Goal: Use online tool/utility: Utilize a website feature to perform a specific function

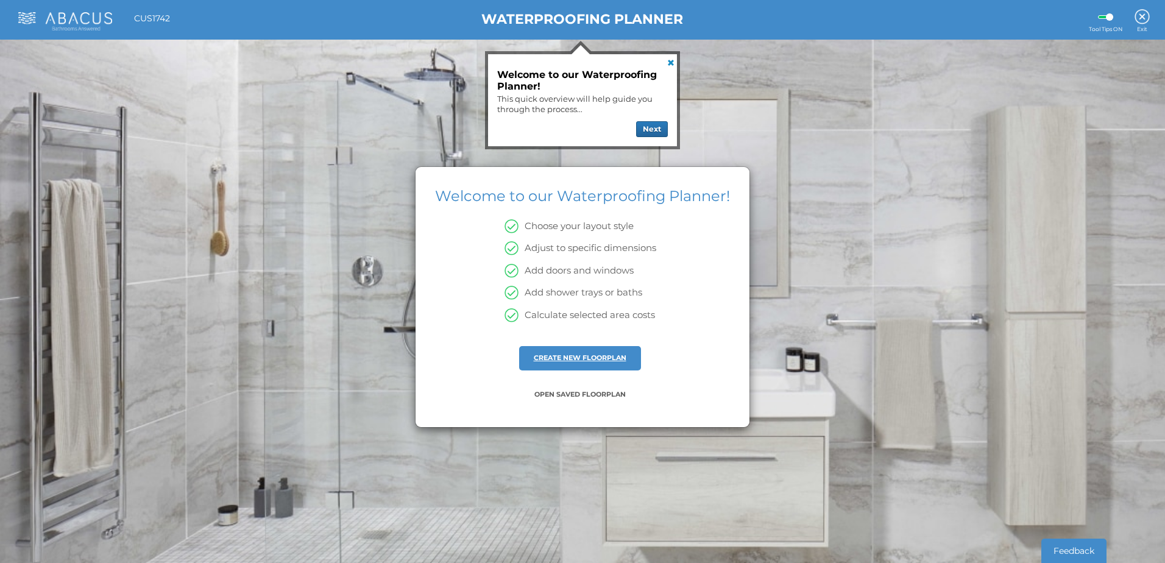
click at [576, 359] on link "CREATE NEW FLOORPLAN" at bounding box center [580, 357] width 93 height 9
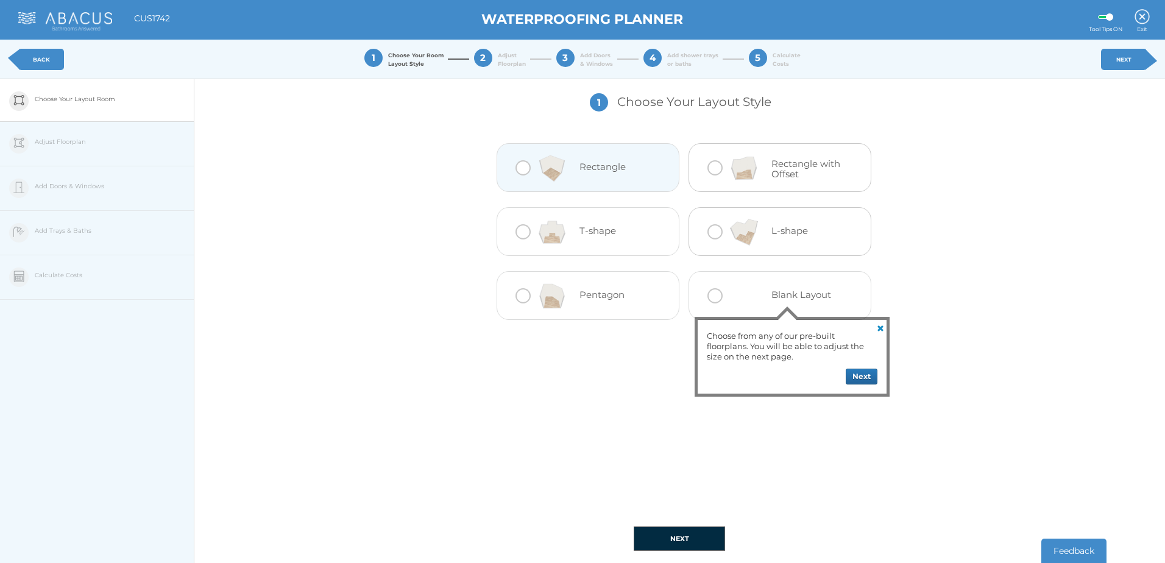
click at [519, 174] on div at bounding box center [523, 167] width 15 height 15
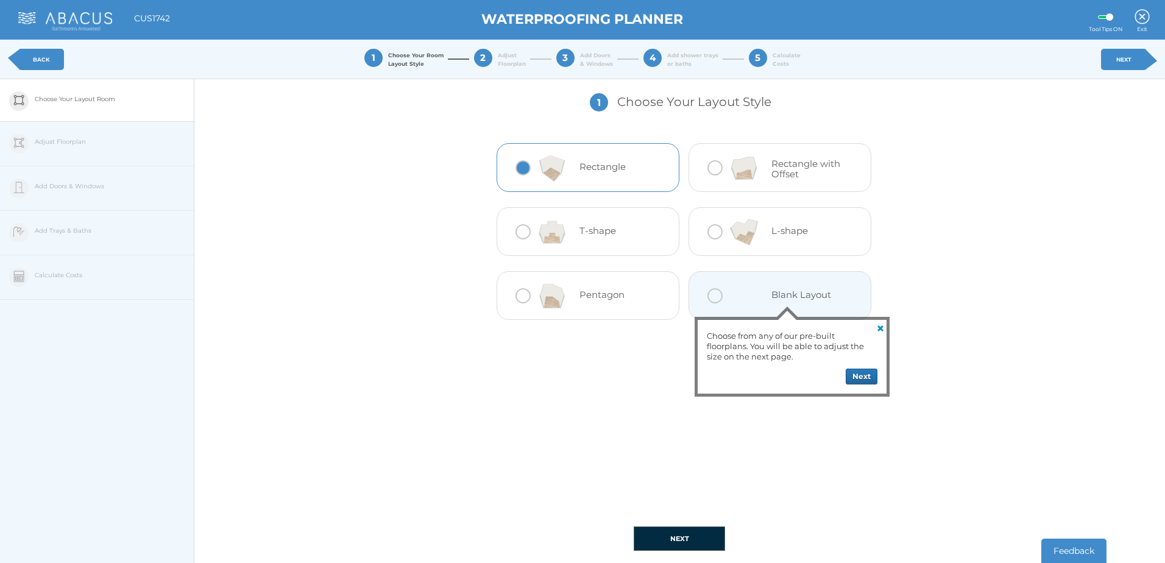
click at [887, 327] on link at bounding box center [879, 327] width 15 height 15
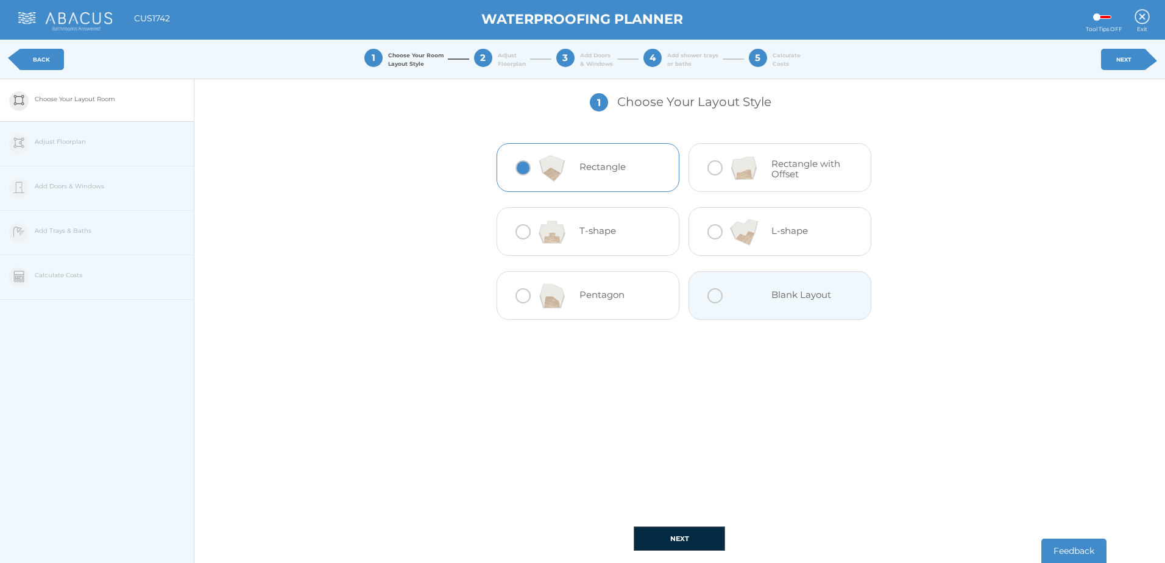
click at [689, 534] on button "NEXT" at bounding box center [679, 539] width 91 height 24
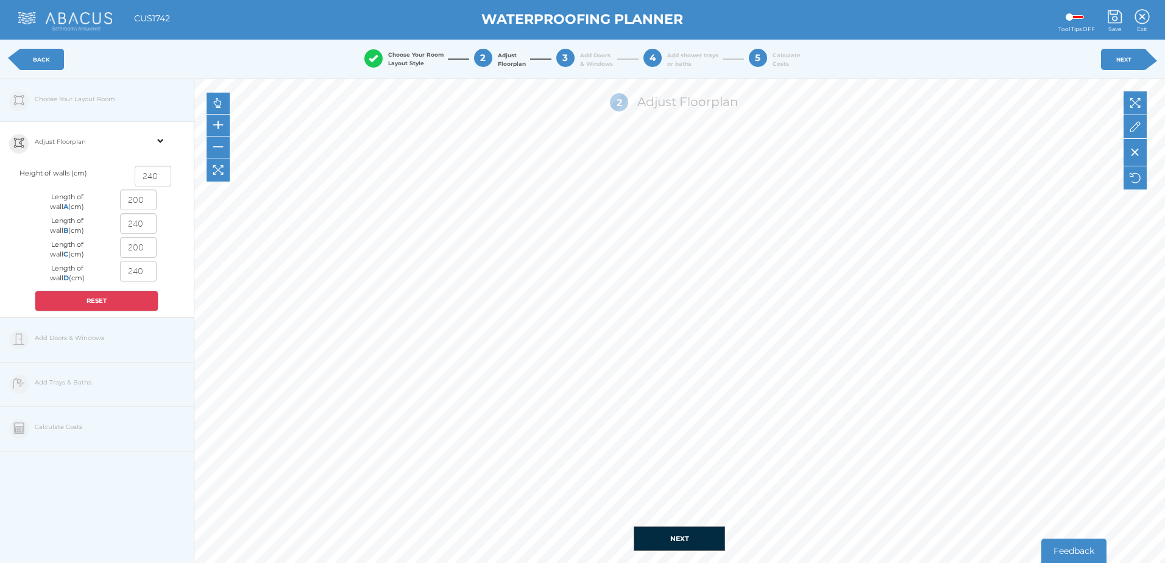
drag, startPoint x: 144, startPoint y: 202, endPoint x: 82, endPoint y: 201, distance: 62.2
click at [82, 201] on div "Length of wall A (cm) 200" at bounding box center [97, 202] width 142 height 24
type input "240"
click at [147, 225] on input "240" at bounding box center [138, 223] width 37 height 21
drag, startPoint x: 151, startPoint y: 223, endPoint x: 110, endPoint y: 229, distance: 40.6
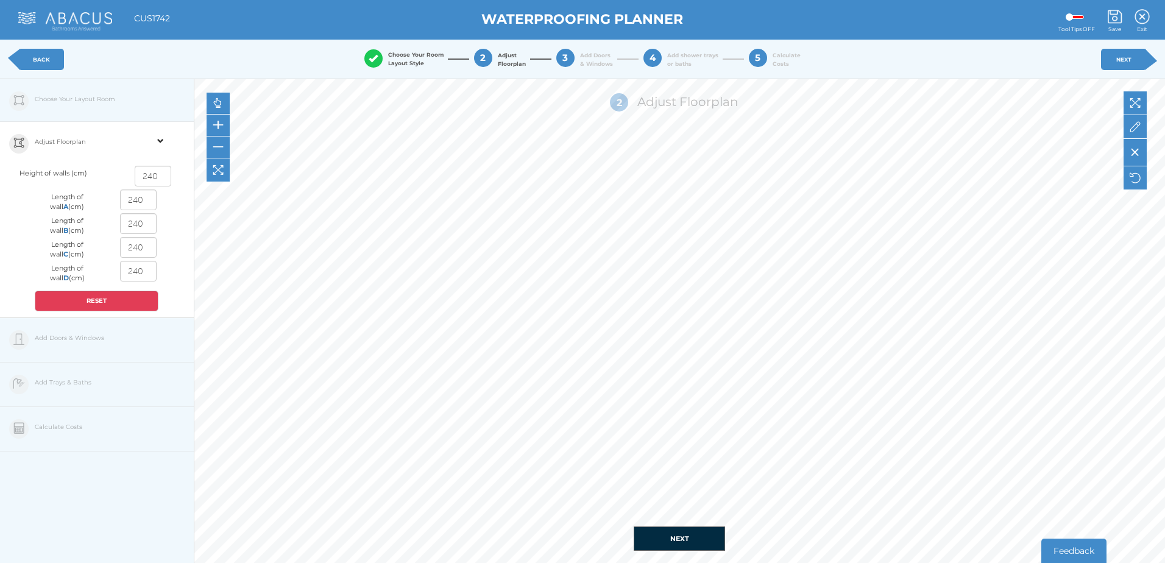
click at [114, 227] on div "240" at bounding box center [137, 225] width 59 height 24
type input "190"
click at [684, 539] on button "NEXT" at bounding box center [679, 539] width 91 height 24
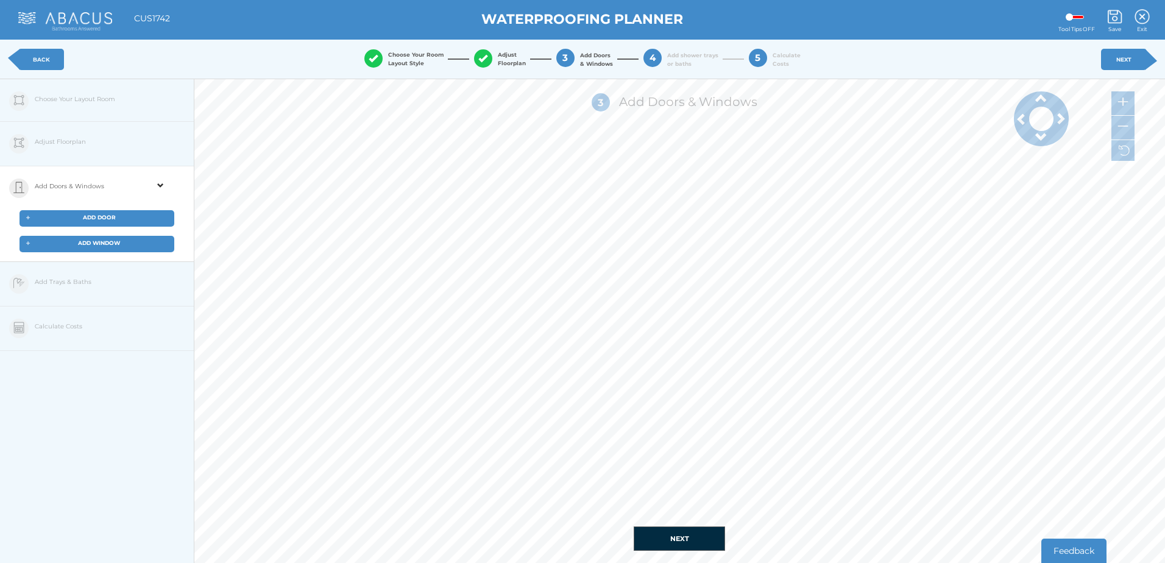
click at [94, 216] on span "ADD DOOR" at bounding box center [99, 217] width 33 height 7
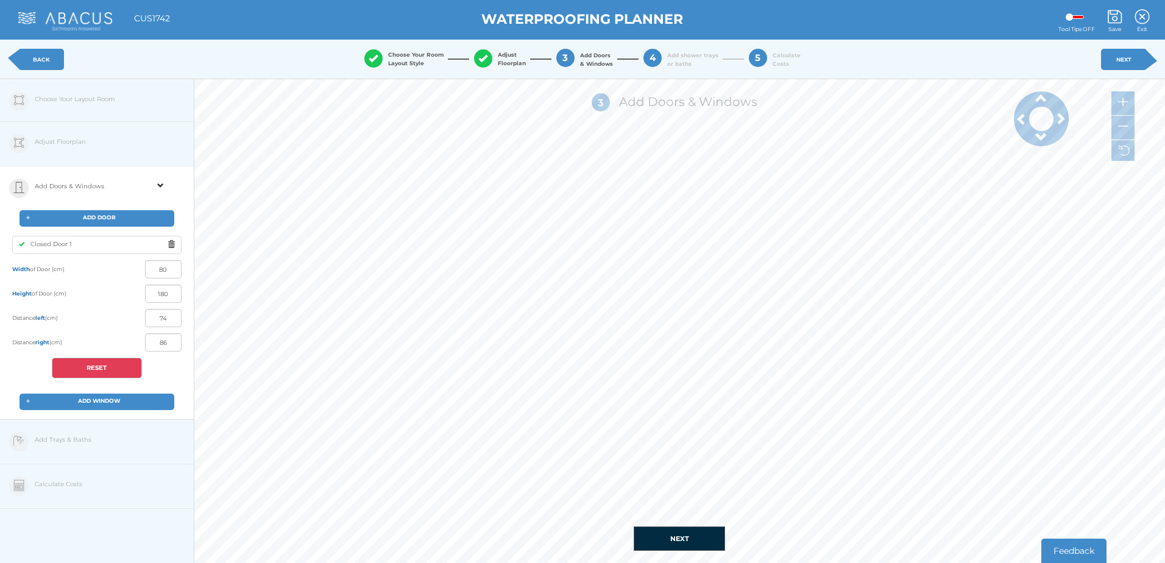
click at [174, 241] on span at bounding box center [174, 244] width 13 height 15
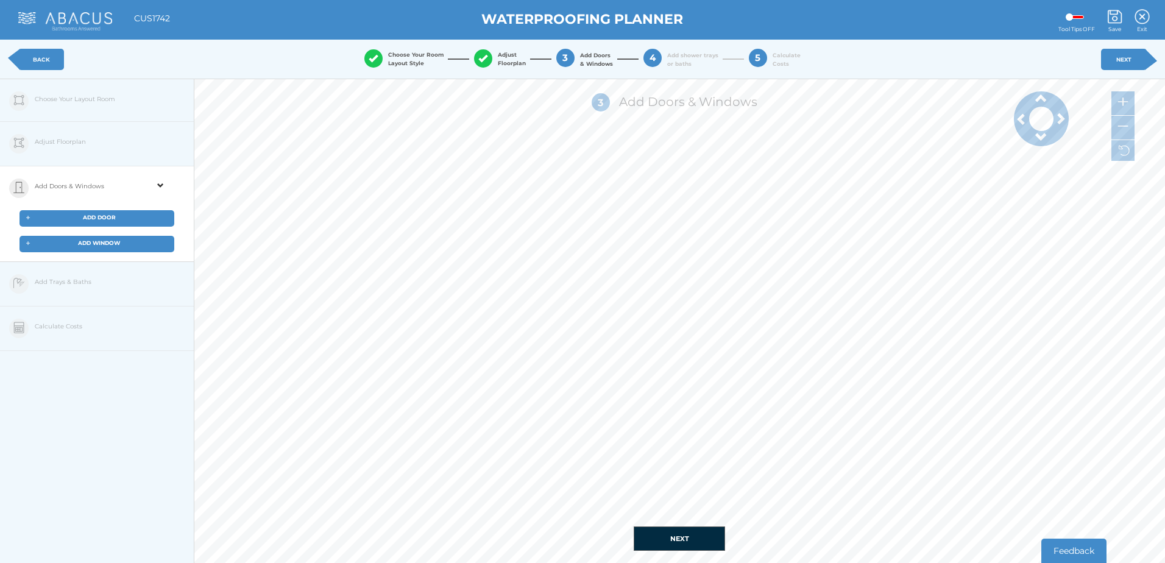
click at [104, 216] on span "ADD DOOR" at bounding box center [99, 217] width 33 height 7
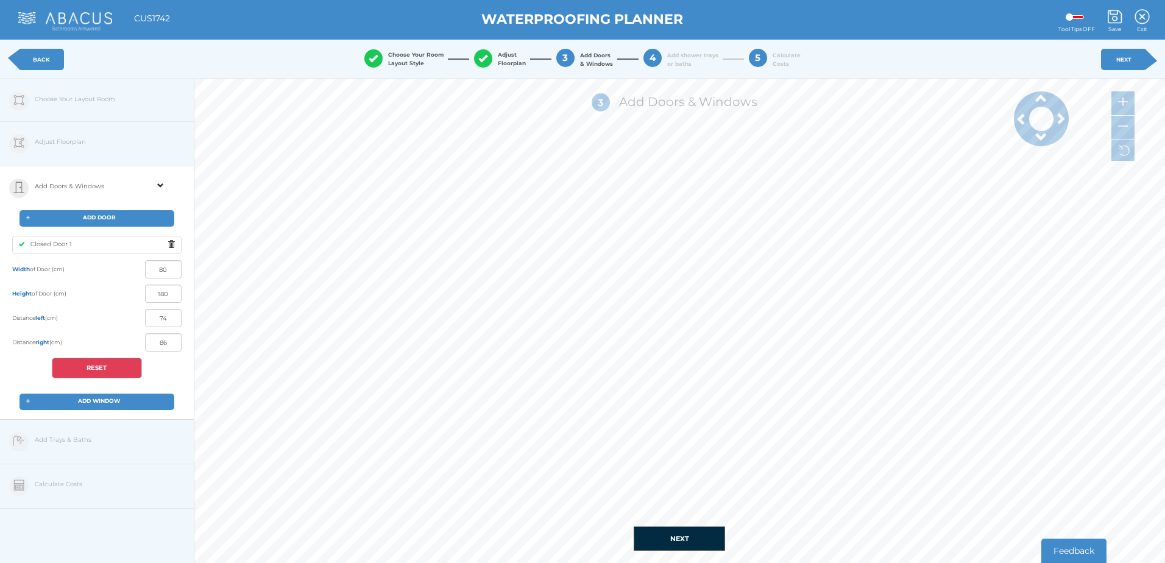
type input "31"
type input "79"
type input "73"
type input "37"
type input "104"
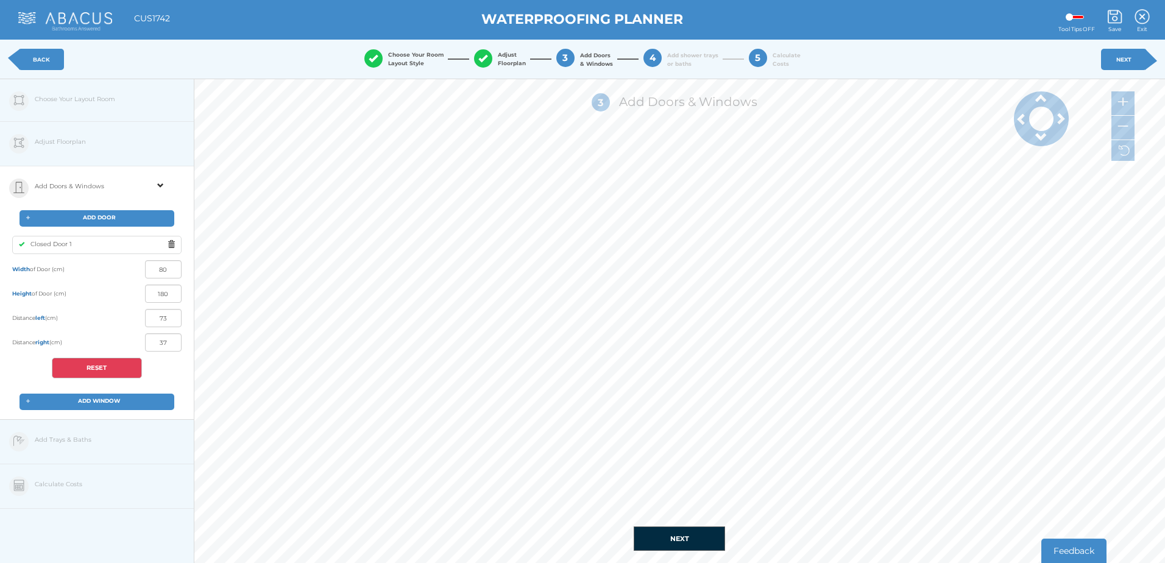
type input "6"
type input "0"
type input "160"
type input "3"
type input "157"
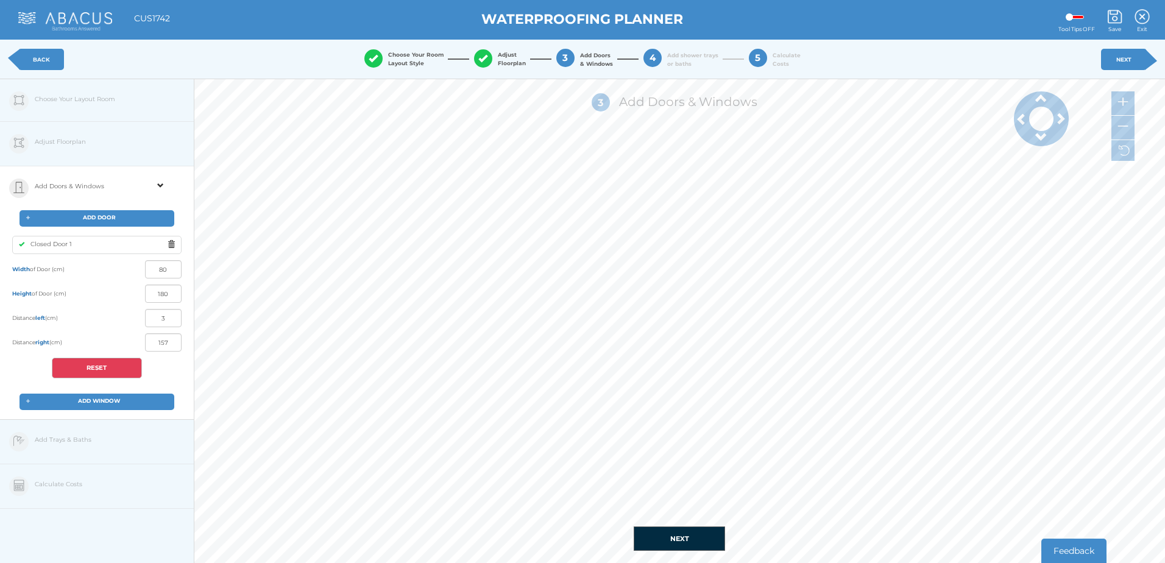
type input "8"
type input "152"
type input "12"
type input "148"
type input "22"
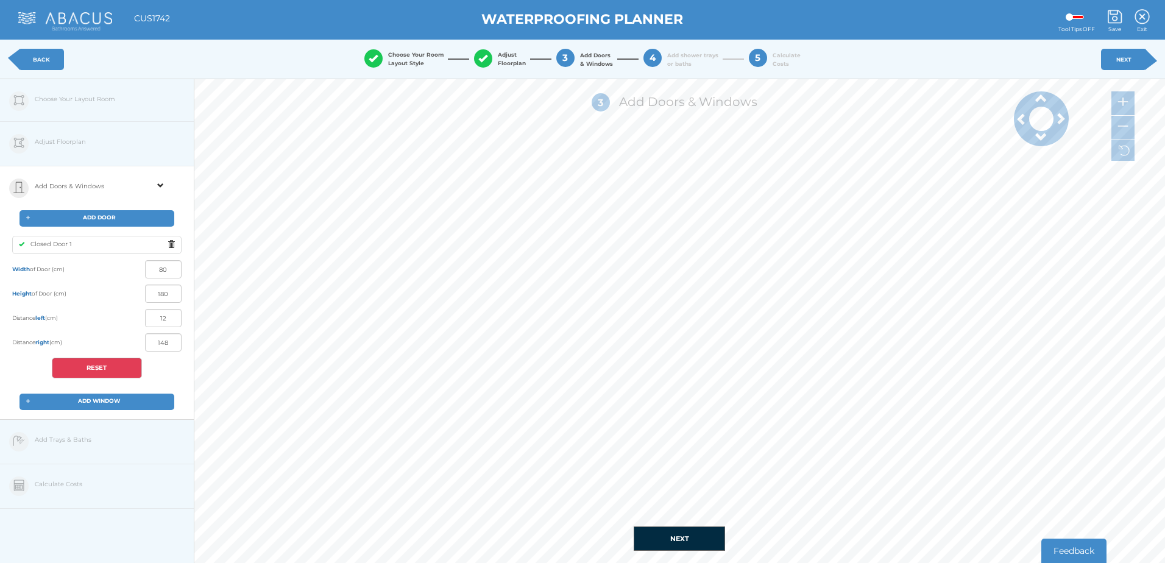
type input "138"
type input "38"
type input "122"
type input "53"
type input "107"
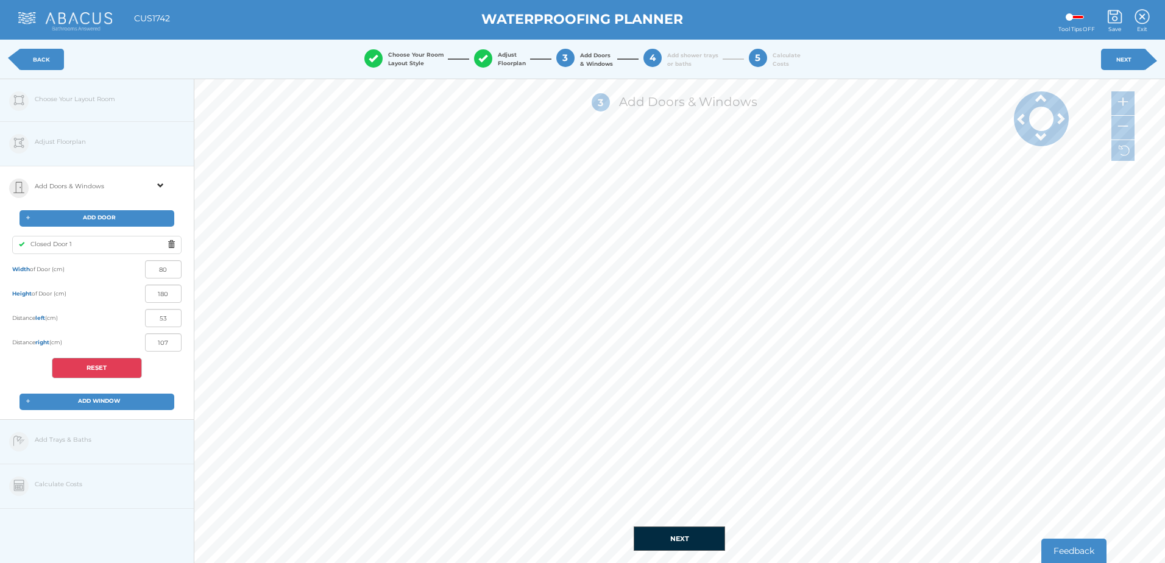
type input "69"
type input "91"
type input "74"
type input "86"
type input "75"
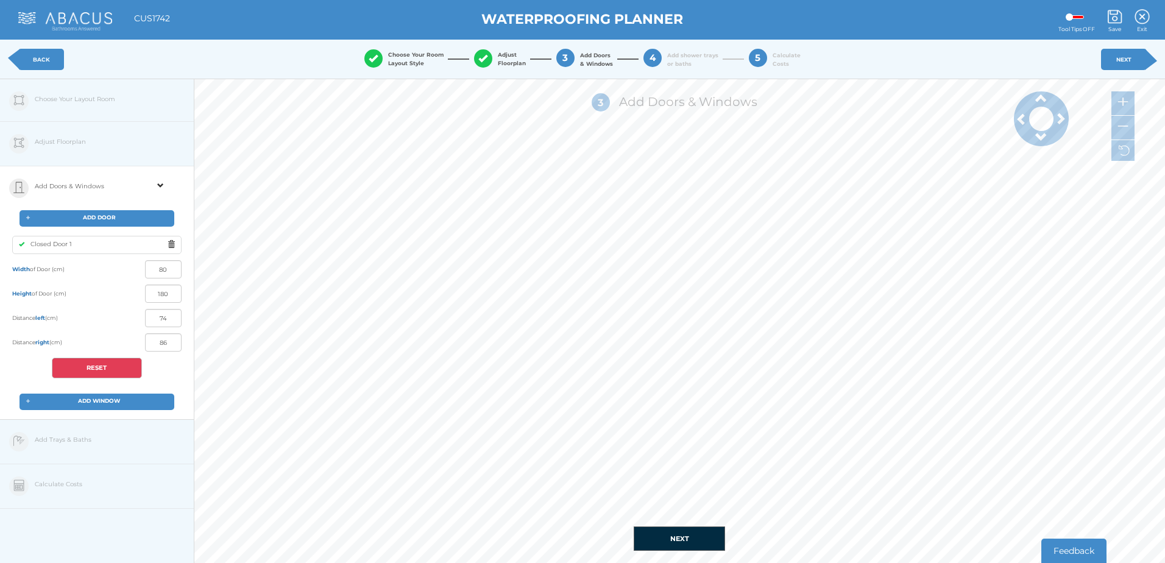
type input "85"
type input "71"
type input "89"
type input "69"
type input "91"
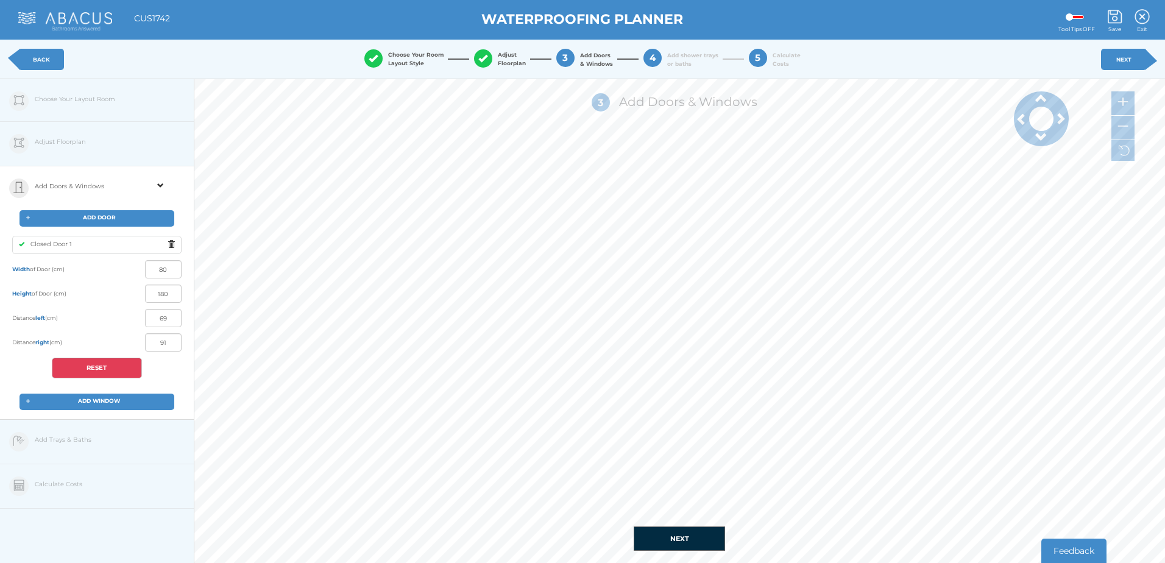
type input "66"
type input "94"
type input "64"
type input "96"
type input "59"
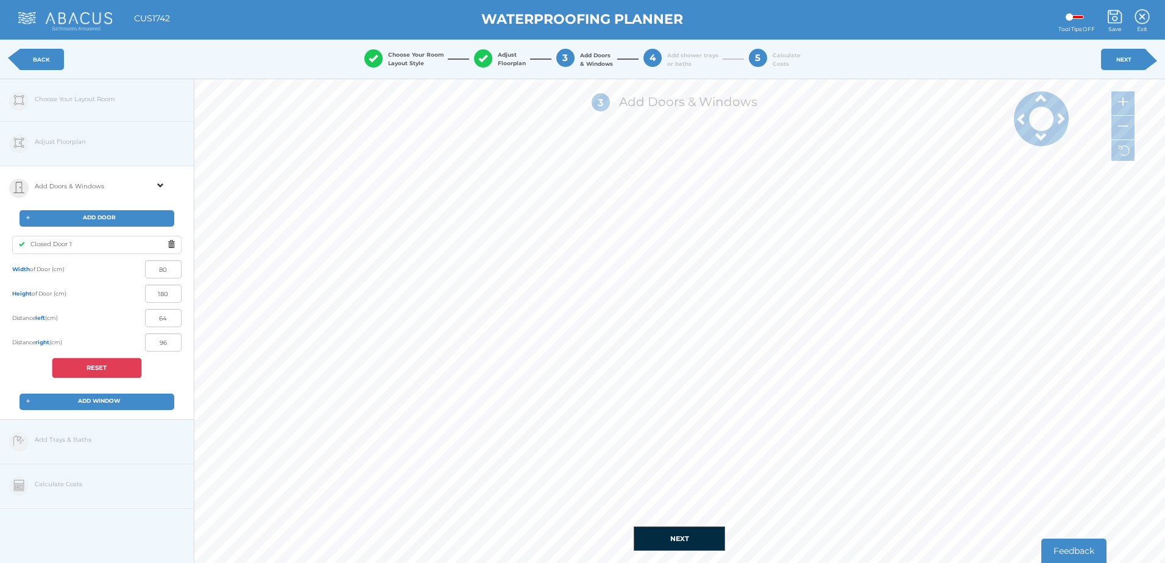
type input "101"
type input "55"
type input "105"
type input "51"
type input "109"
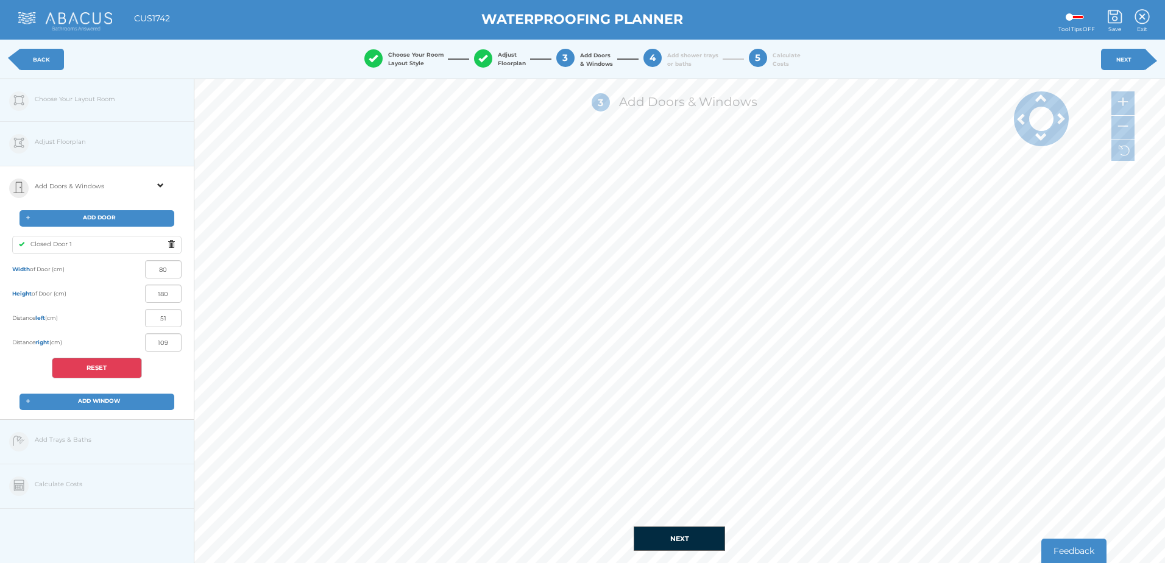
type input "50"
type input "110"
type input "49"
type input "111"
type input "46"
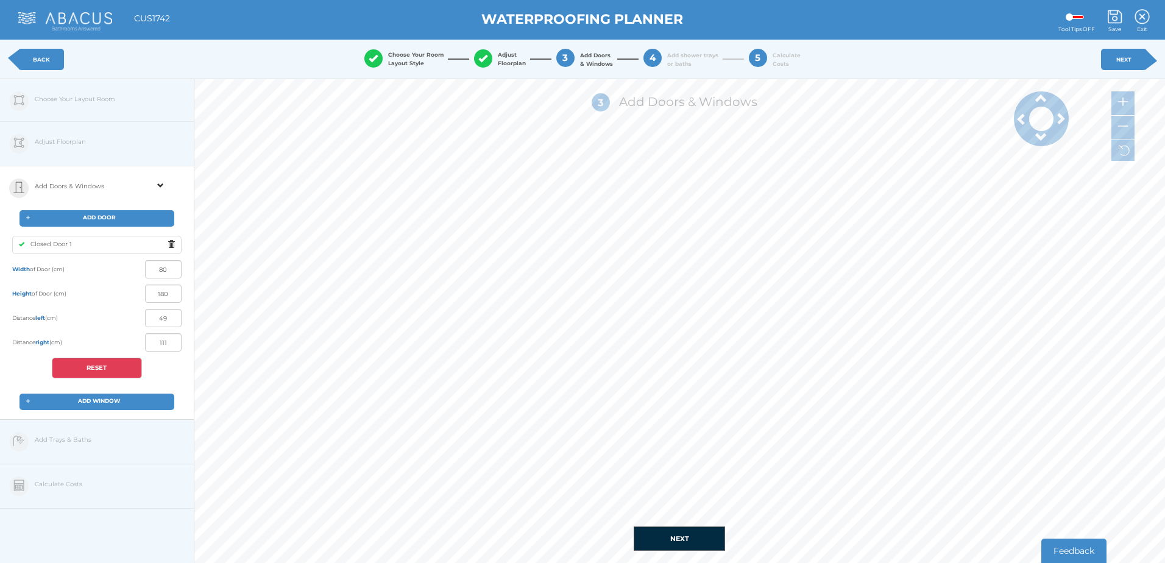
type input "114"
type input "44"
type input "116"
type input "32"
type input "128"
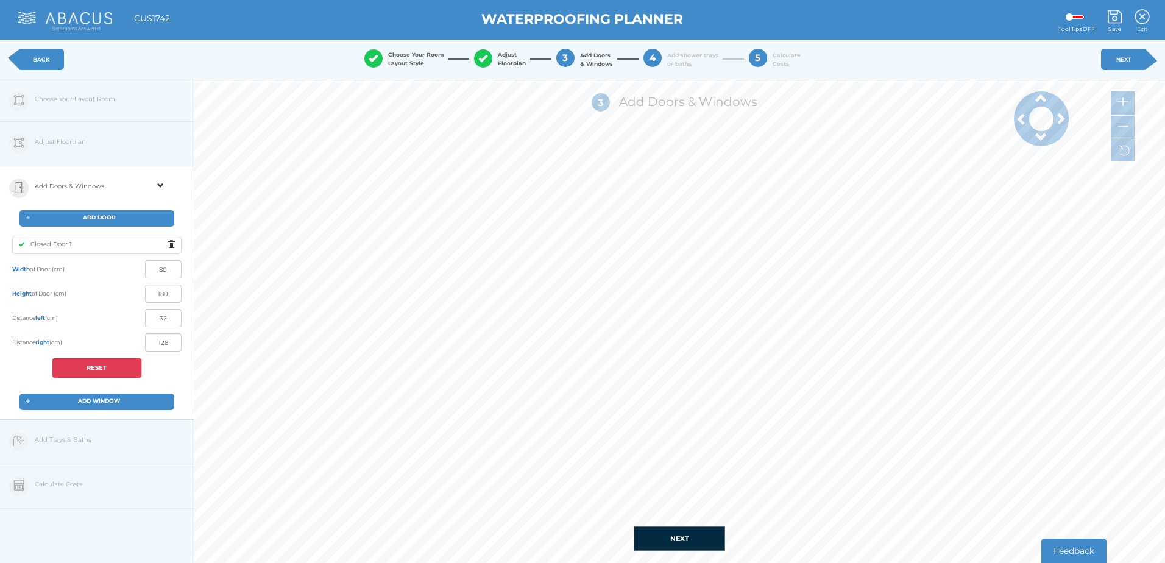
type input "25"
type input "135"
type input "23"
type input "137"
type input "24"
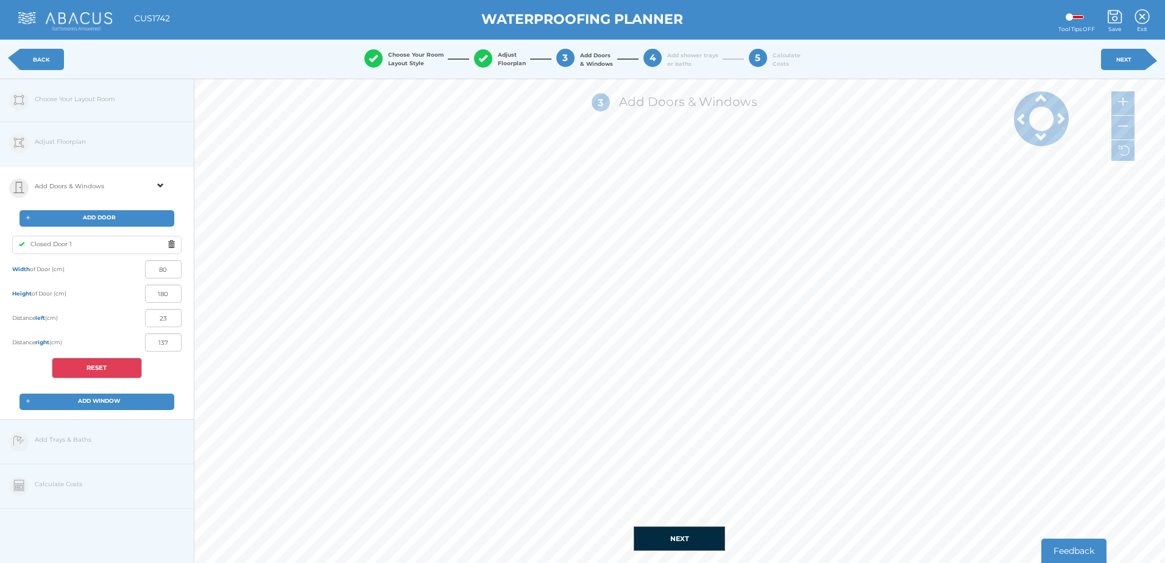
type input "136"
type input "26"
type input "134"
type input "27"
type input "133"
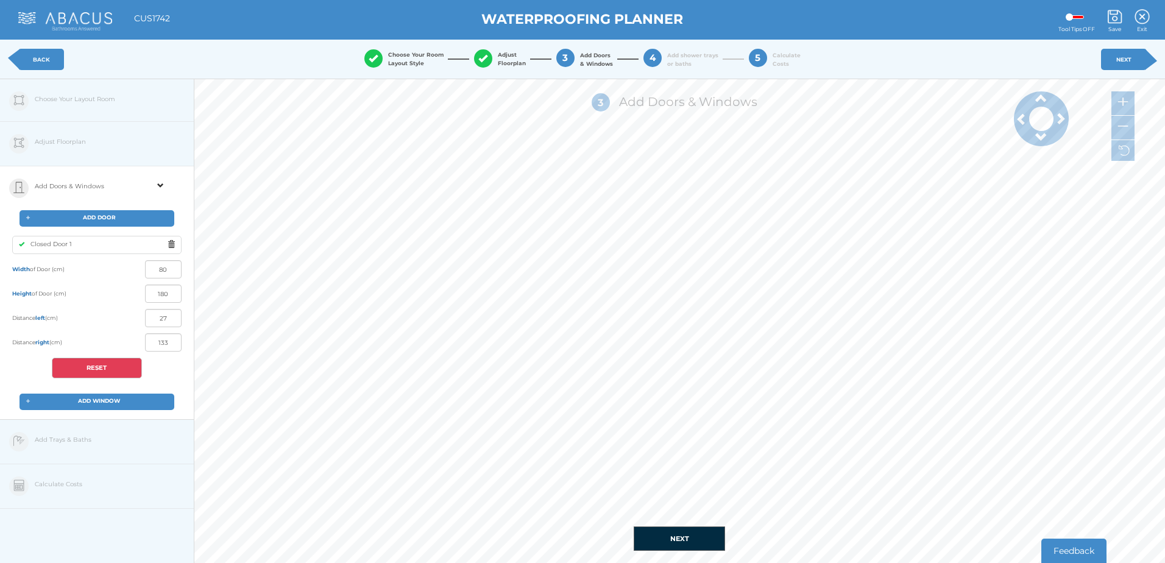
type input "28"
type input "132"
type input "29"
type input "131"
type input "30"
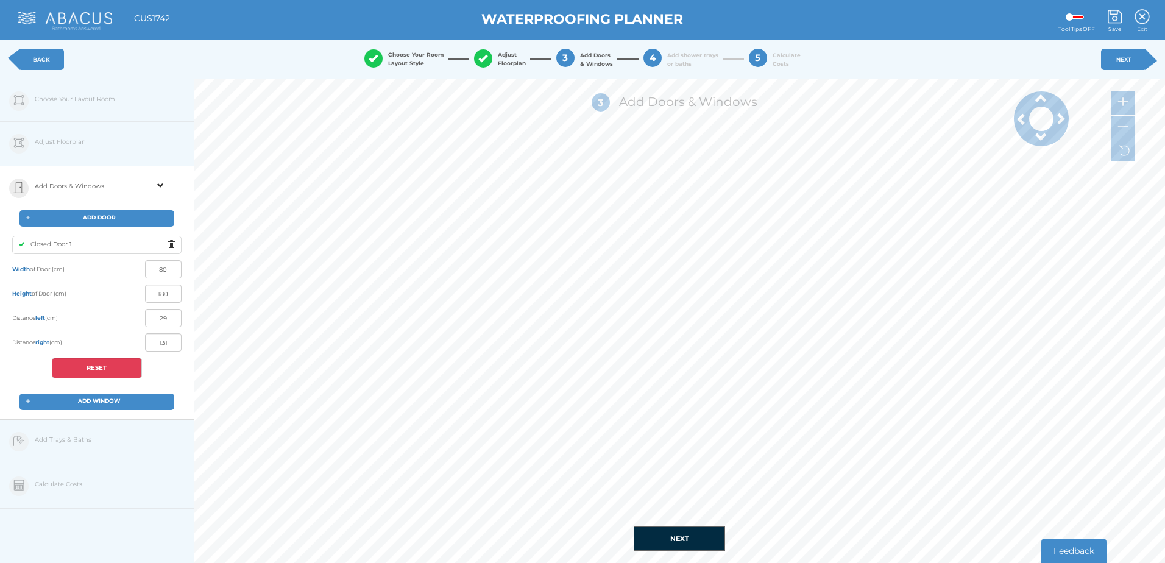
type input "130"
type input "31"
type input "129"
type input "32"
type input "128"
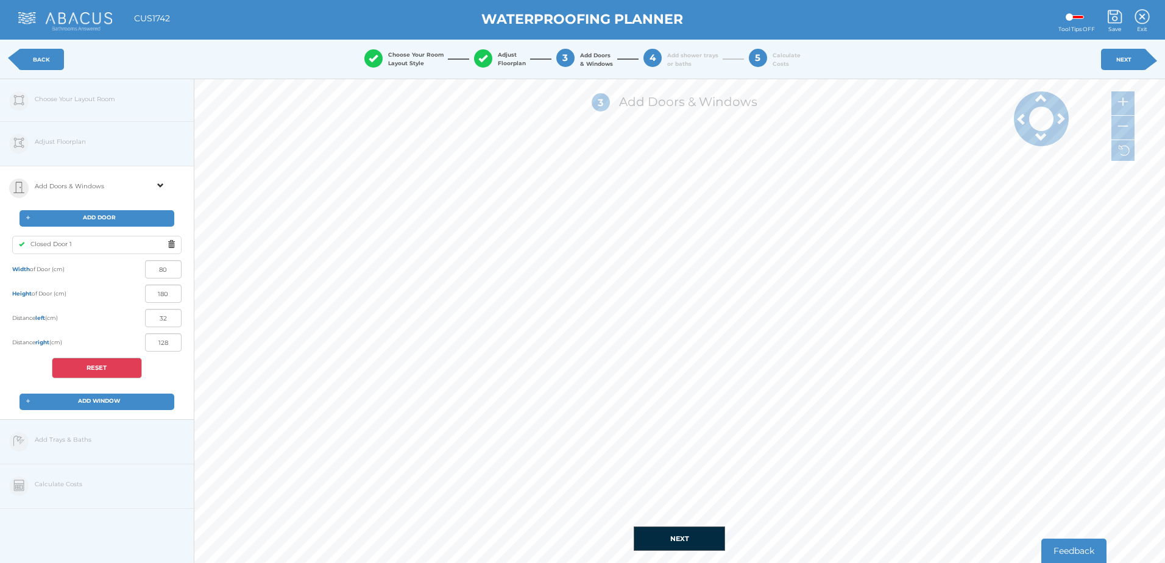
type input "34"
type input "126"
type input "35"
type input "125"
type input "36"
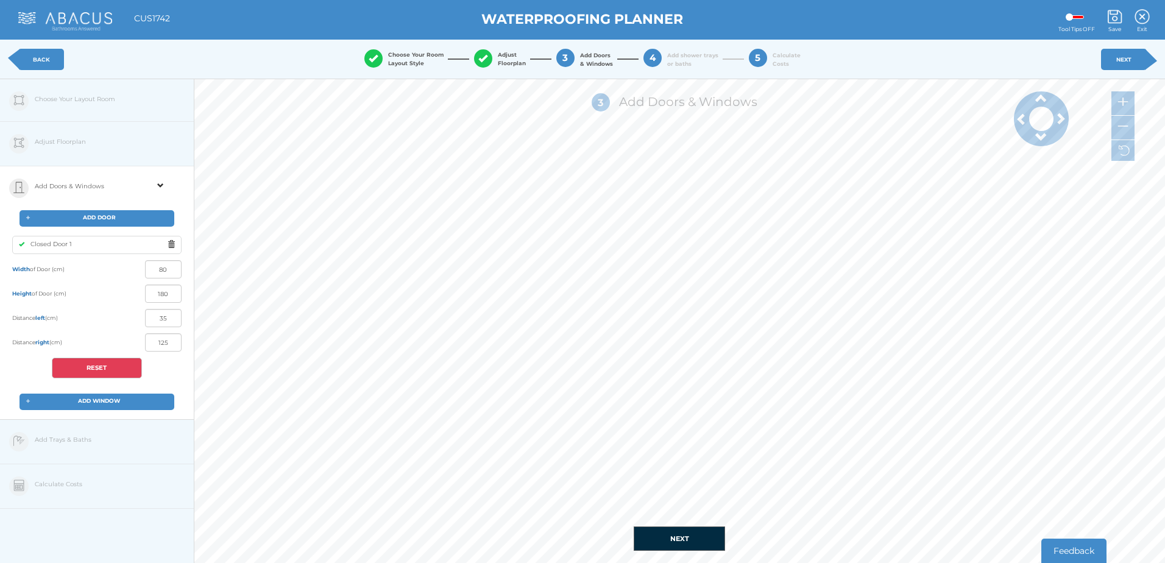
type input "124"
type input "37"
type input "123"
type input "38"
type input "122"
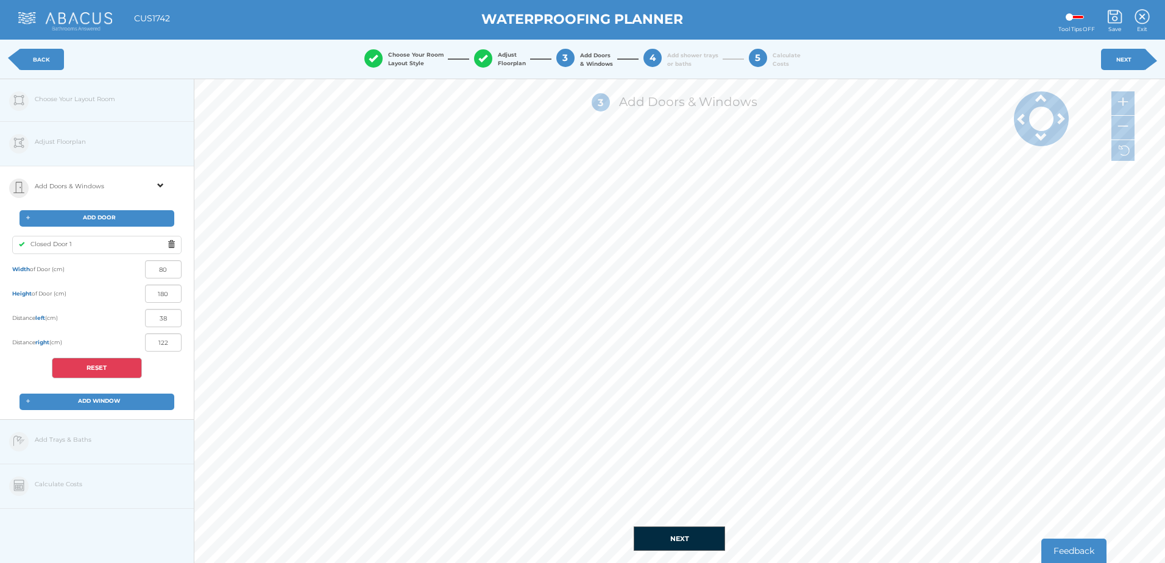
type input "40"
type input "120"
type input "41"
type input "119"
type input "43"
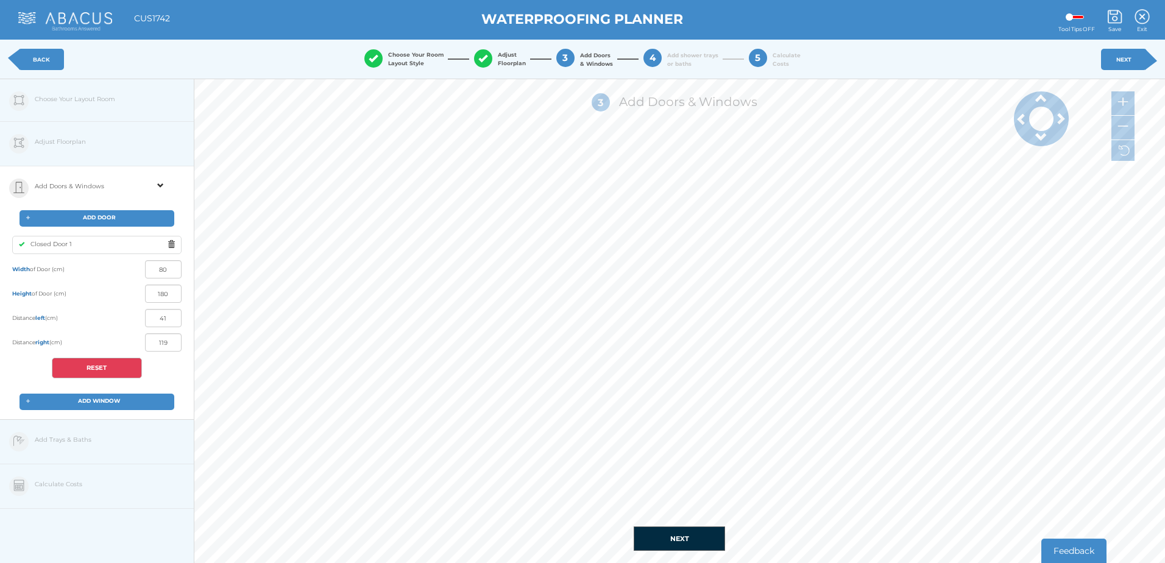
type input "117"
type input "44"
type input "116"
type input "47"
type input "113"
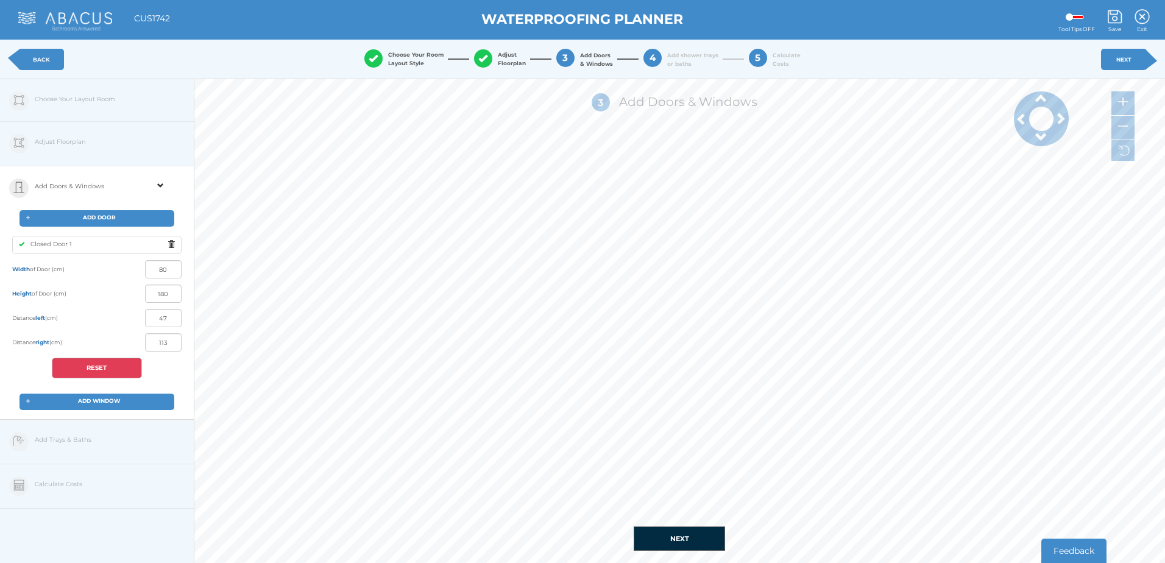
type input "49"
type input "111"
type input "51"
type input "109"
type input "52"
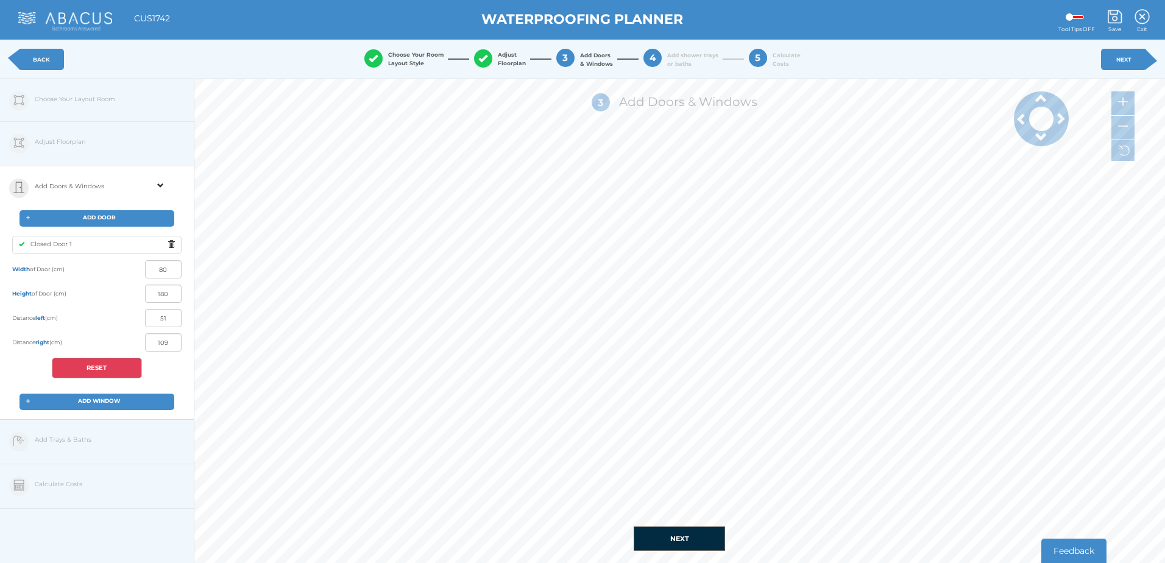
type input "108"
type input "53"
type input "107"
type input "54"
type input "106"
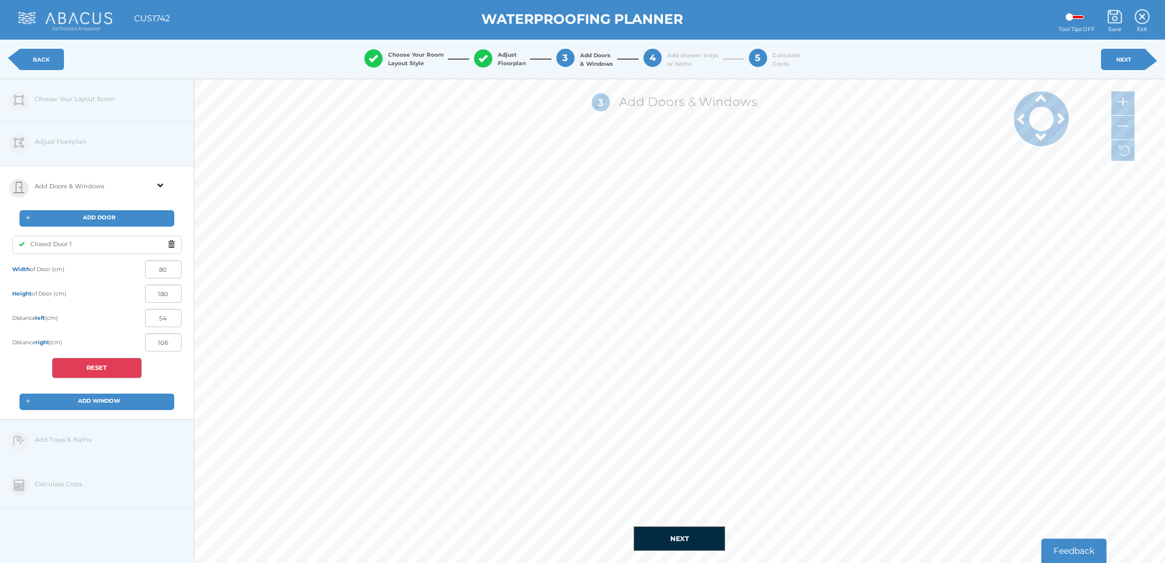
type input "57"
type input "103"
type input "63"
type input "97"
type input "73"
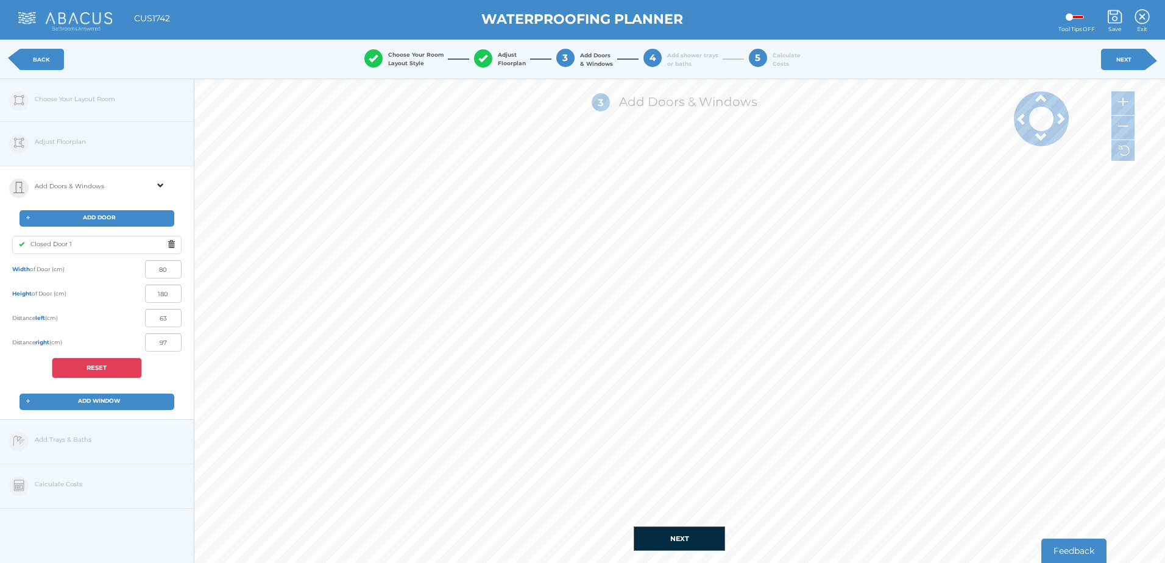
type input "87"
type input "81"
type input "79"
type input "86"
type input "74"
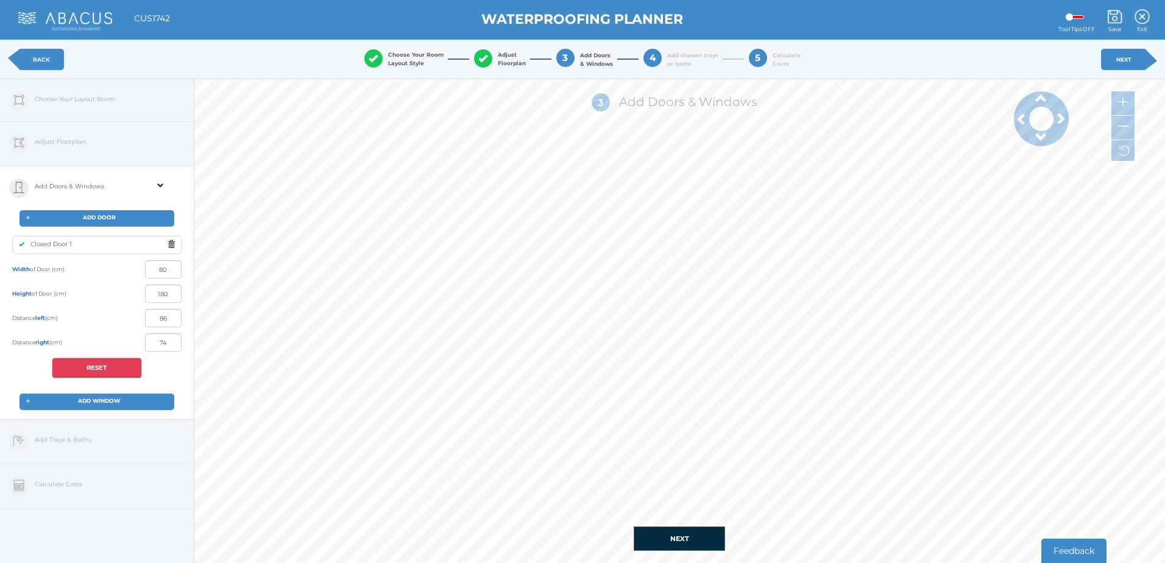
type input "87"
type input "73"
type input "86"
type input "74"
type input "82"
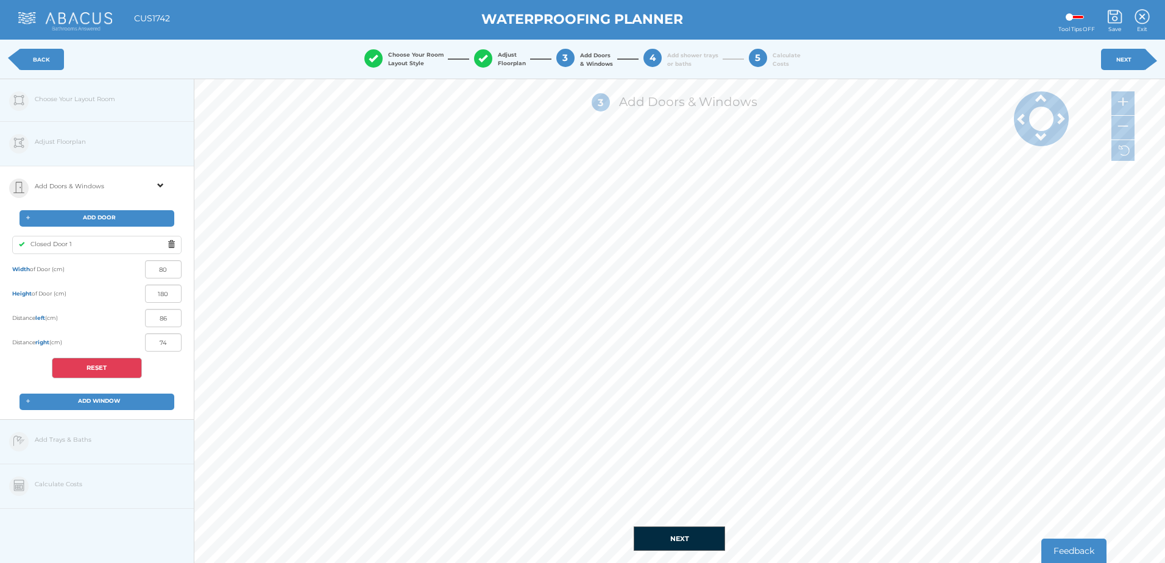
type input "78"
type input "79"
type input "81"
type input "77"
type input "83"
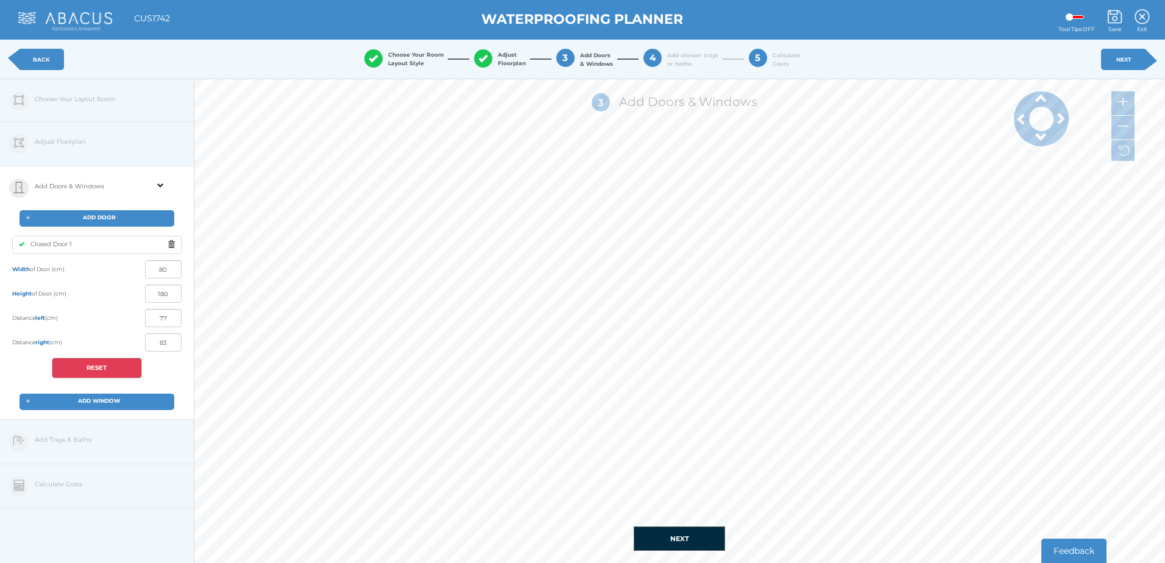
type input "76"
type input "84"
type input "75"
type input "85"
type input "74"
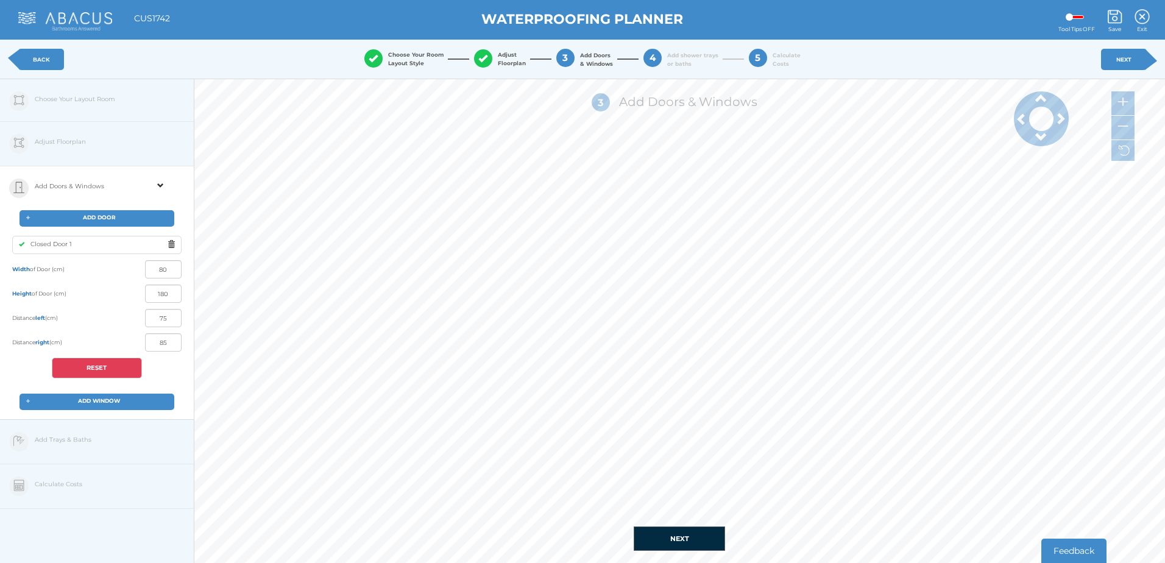
type input "86"
type input "73"
type input "87"
type input "72"
type input "88"
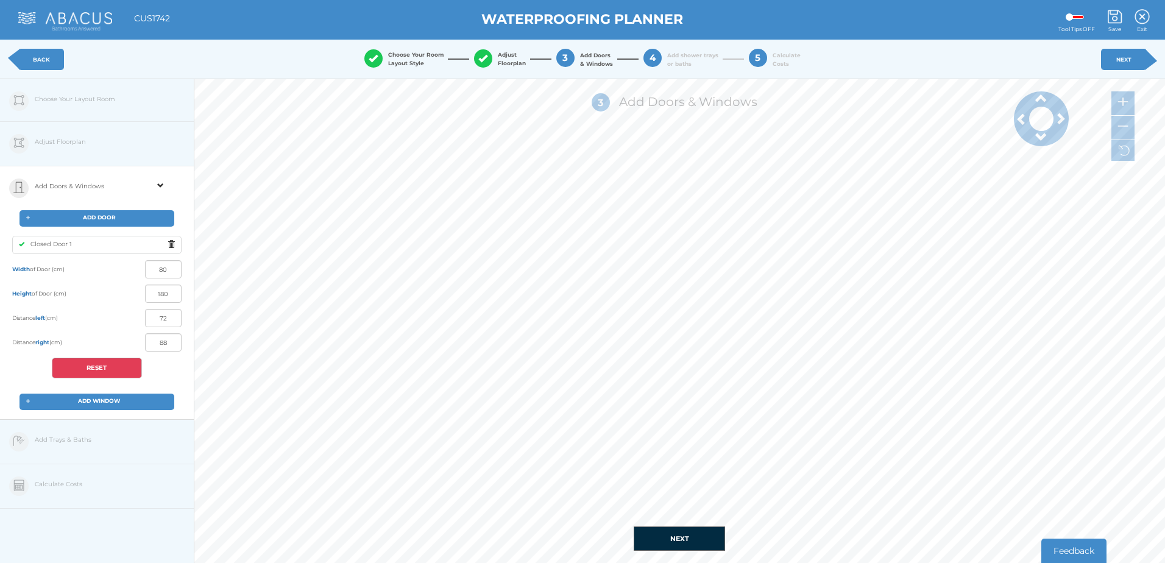
type input "71"
type input "89"
type input "69"
type input "91"
type input "68"
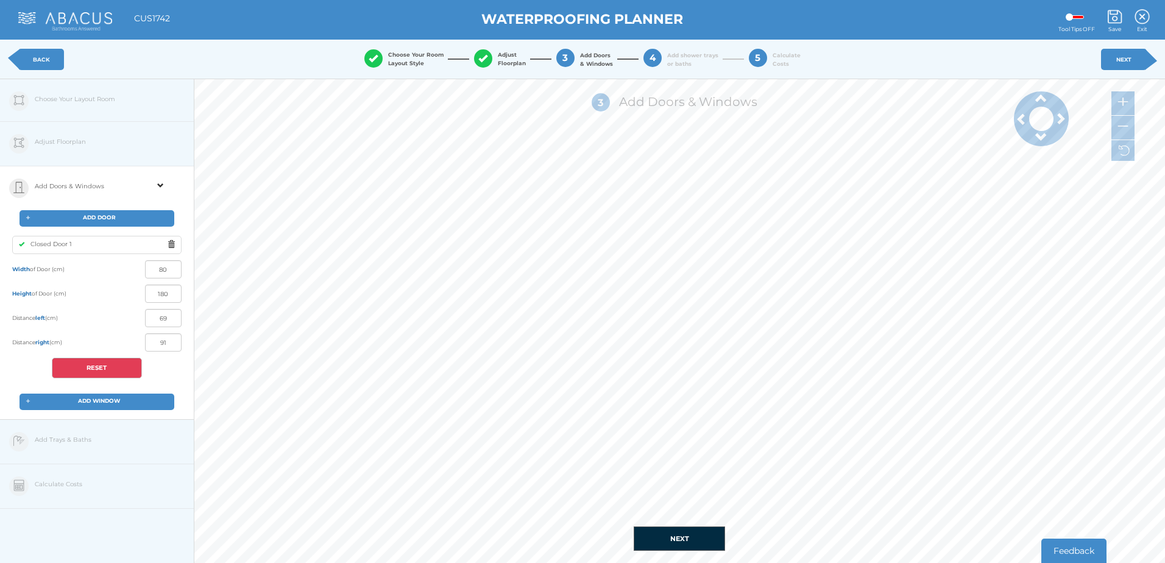
type input "92"
type input "67"
type input "93"
type input "66"
type input "94"
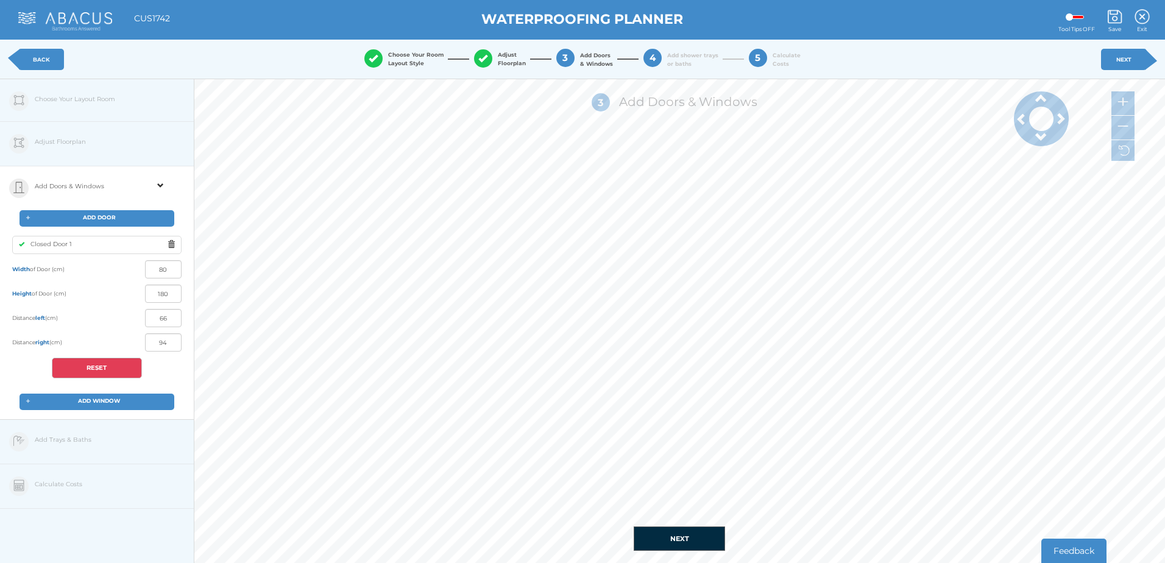
type input "65"
type input "95"
type input "64"
type input "96"
type input "63"
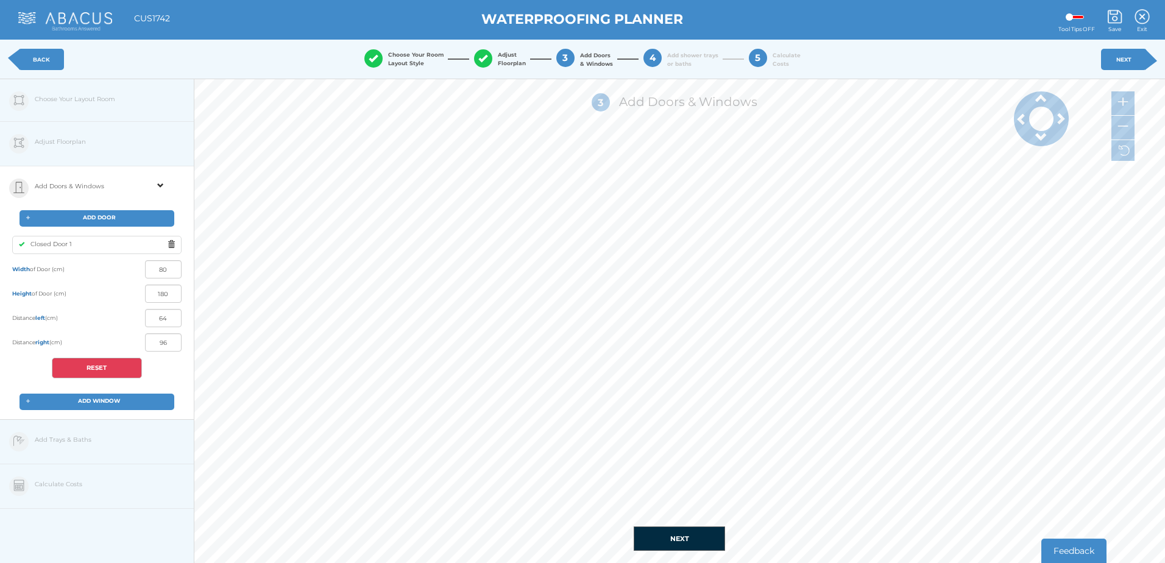
type input "97"
type input "64"
type input "96"
type input "67"
type input "93"
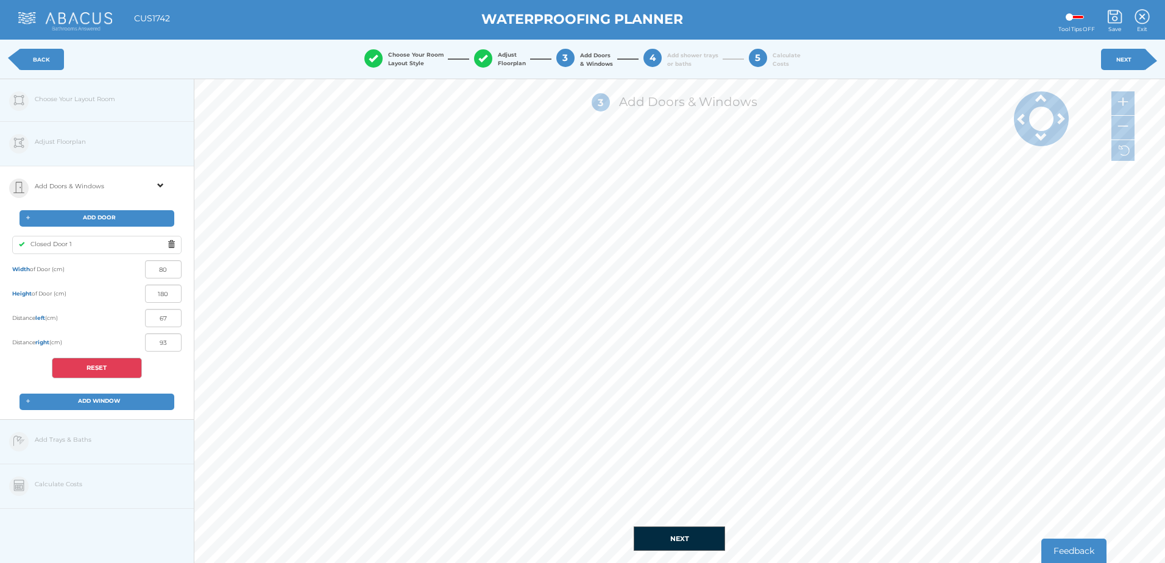
type input "69"
type input "91"
type input "66"
type input "94"
type input "65"
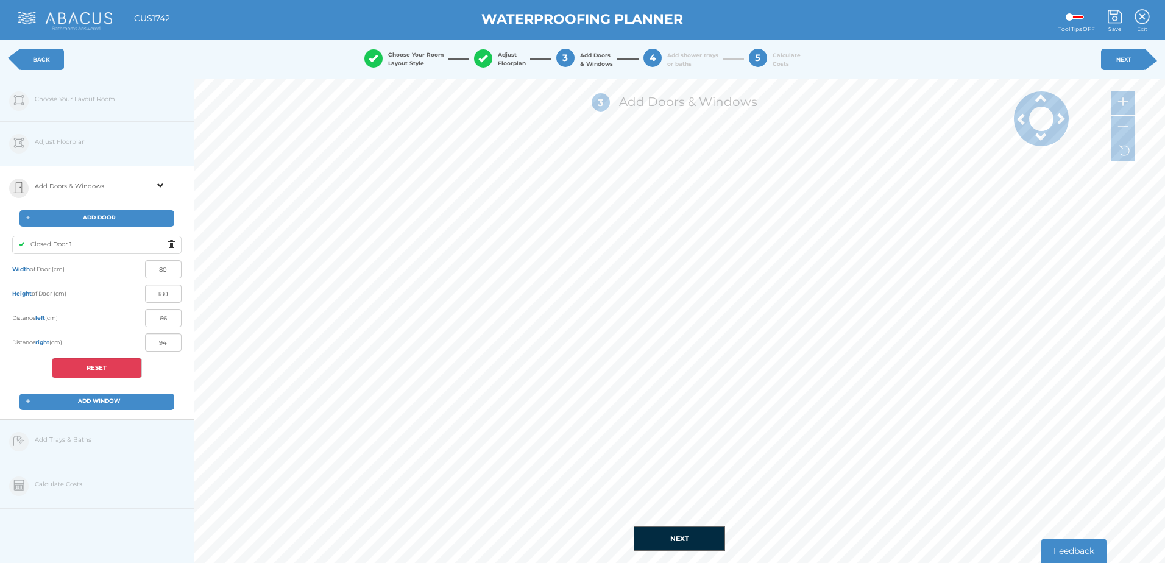
type input "95"
type input "63"
type input "97"
type input "59"
type input "101"
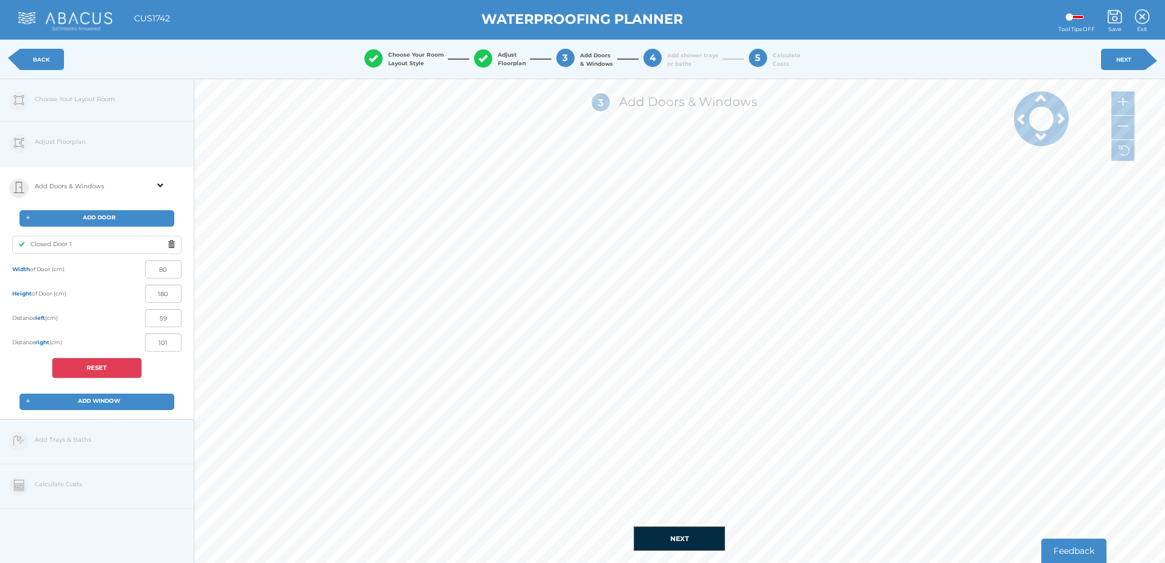
type input "57"
type input "103"
type input "55"
type input "105"
type input "54"
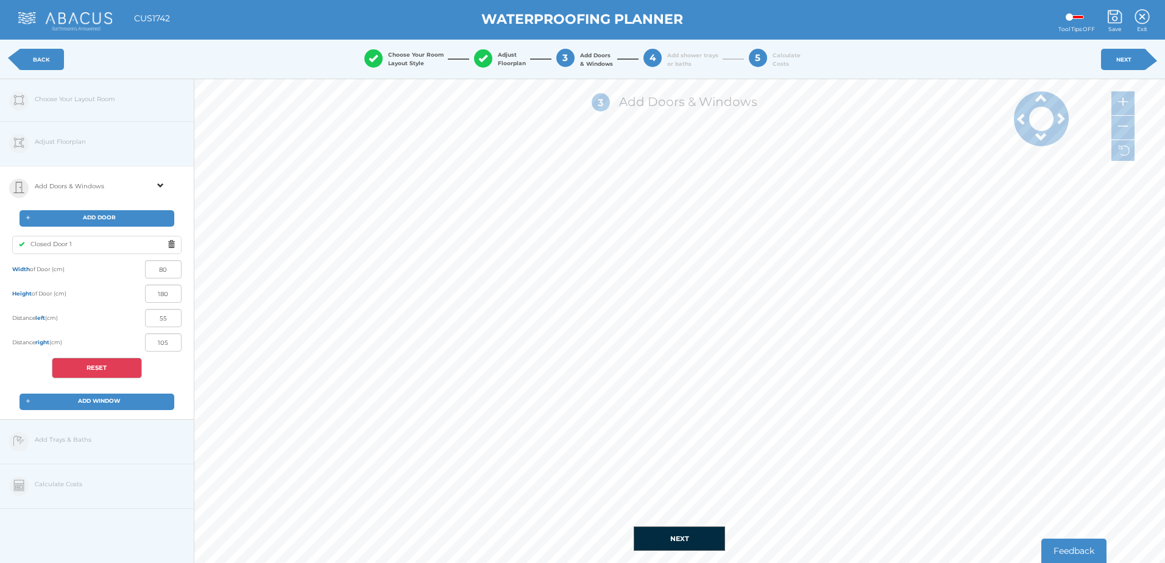
type input "106"
type input "53"
type input "107"
type input "51"
type input "109"
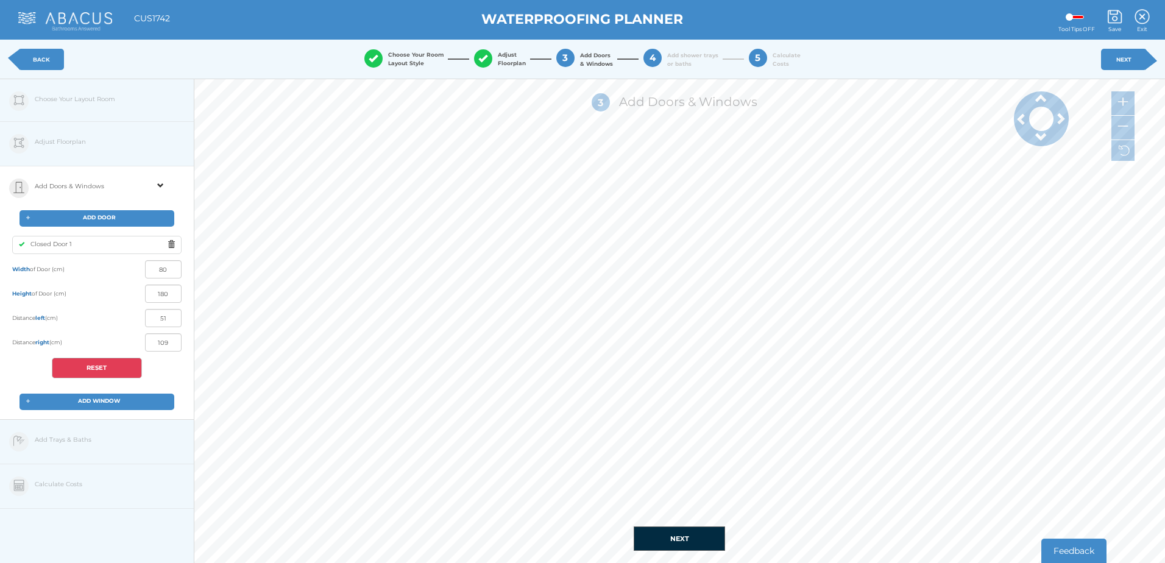
type input "53"
type input "107"
type input "56"
type input "104"
type input "62"
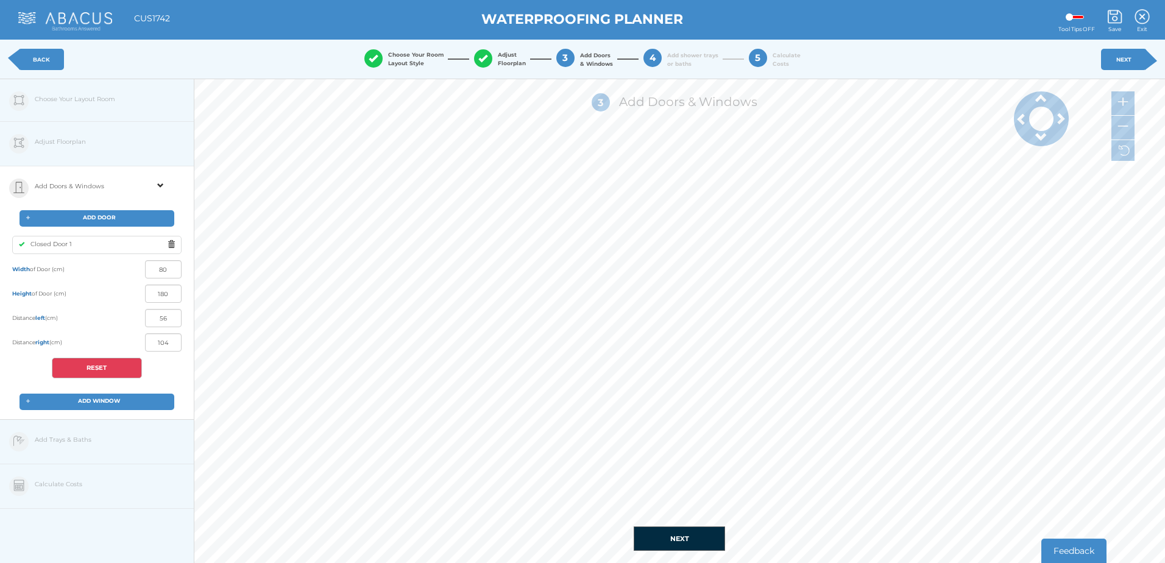
type input "98"
type input "72"
type input "88"
type input "83"
type input "77"
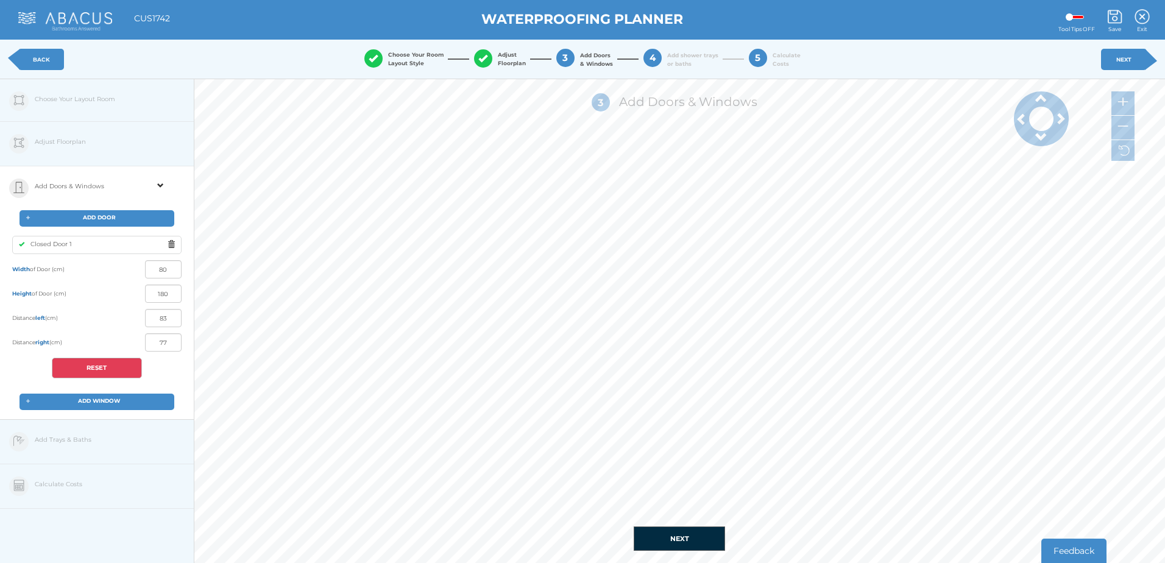
type input "82"
type input "78"
type input "77"
type input "83"
type input "71"
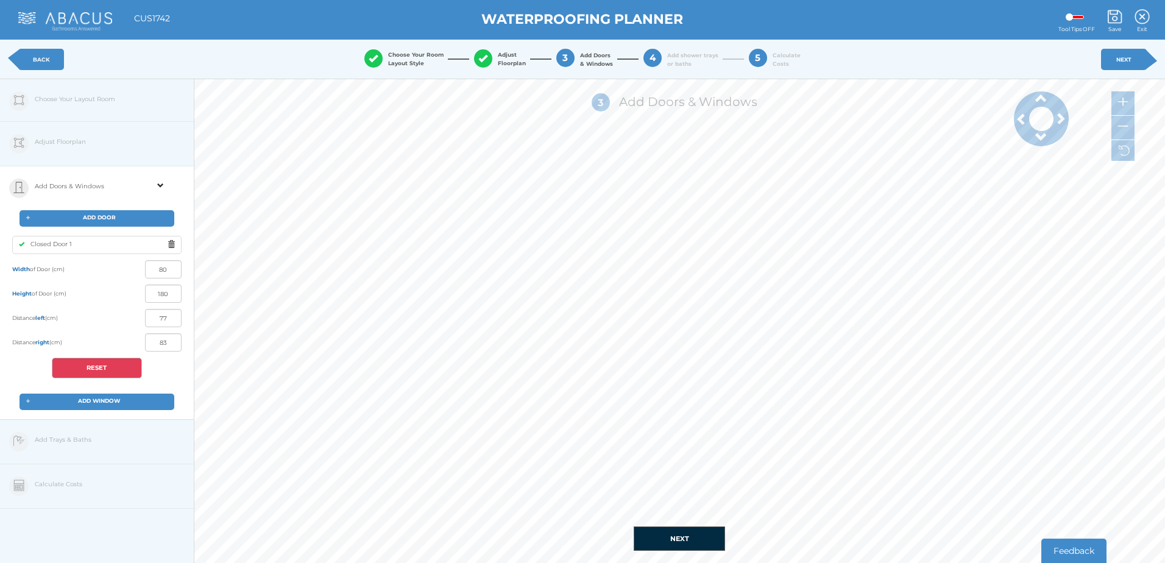
type input "89"
type input "63"
type input "97"
type input "49"
type input "111"
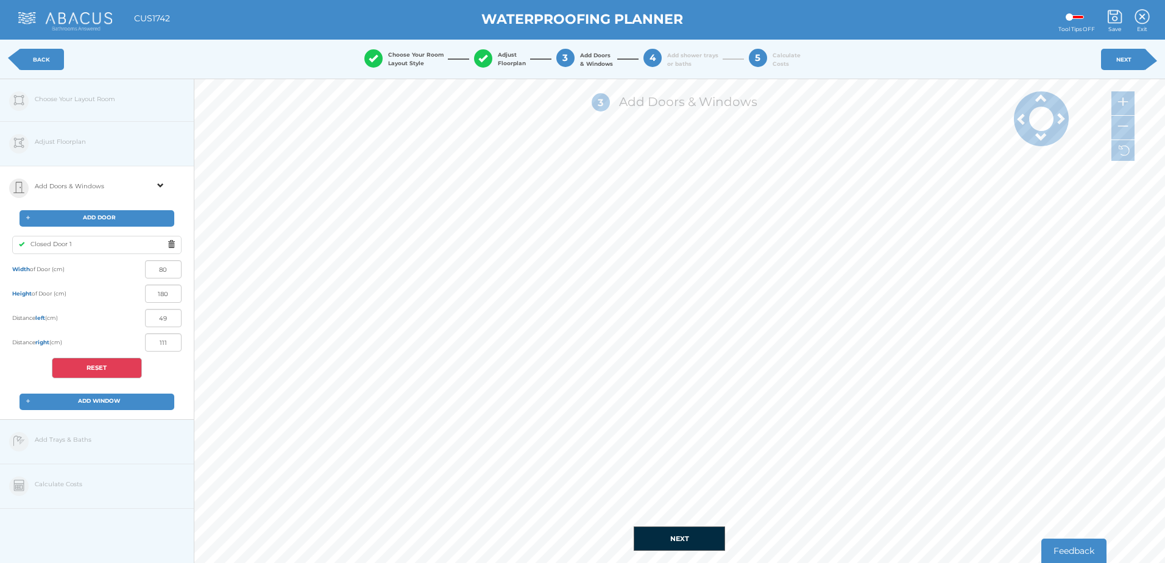
type input "36"
type input "124"
type input "15"
type input "145"
type input "3"
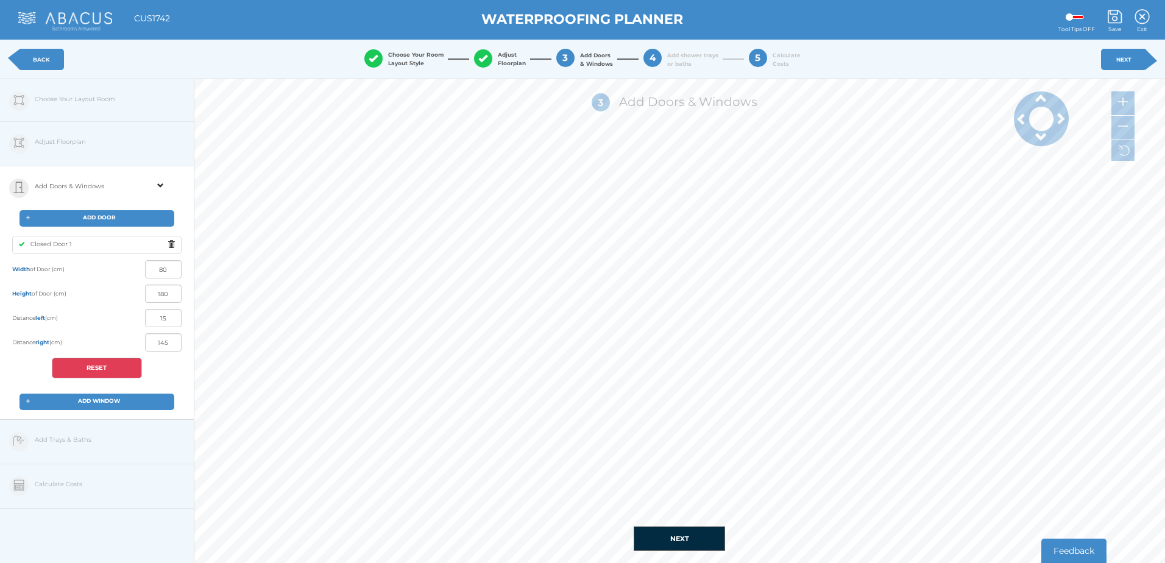
type input "157"
type input "28"
type input "132"
drag, startPoint x: 173, startPoint y: 318, endPoint x: 128, endPoint y: 318, distance: 45.1
click at [128, 318] on div "Distance left (cm) 44" at bounding box center [96, 318] width 169 height 18
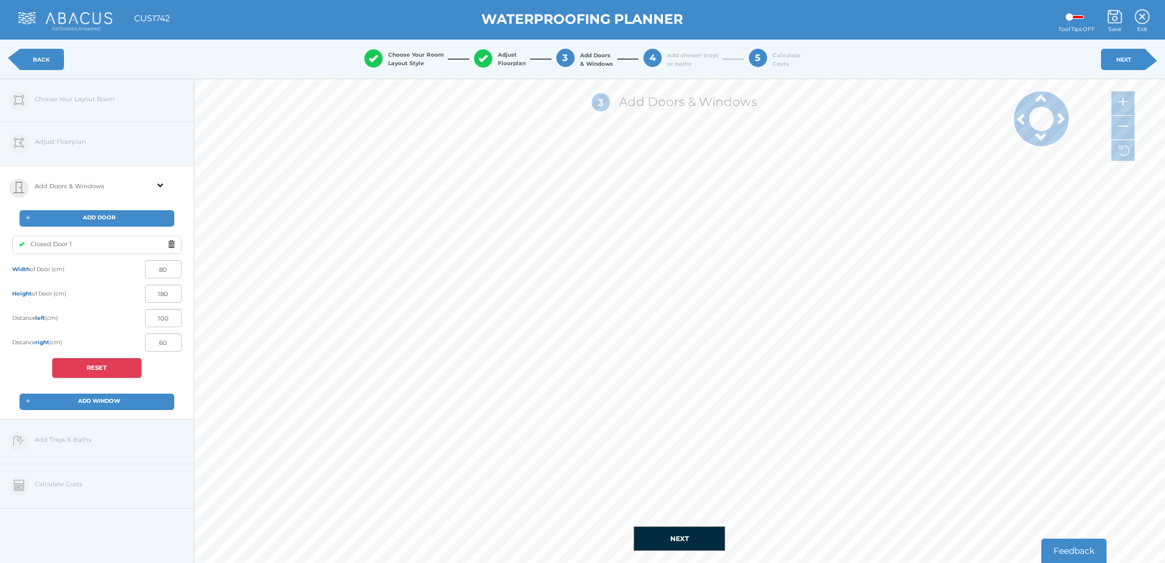
click at [94, 324] on div "Distance left (cm) 100" at bounding box center [96, 318] width 169 height 18
click at [697, 541] on button "NEXT" at bounding box center [679, 539] width 91 height 24
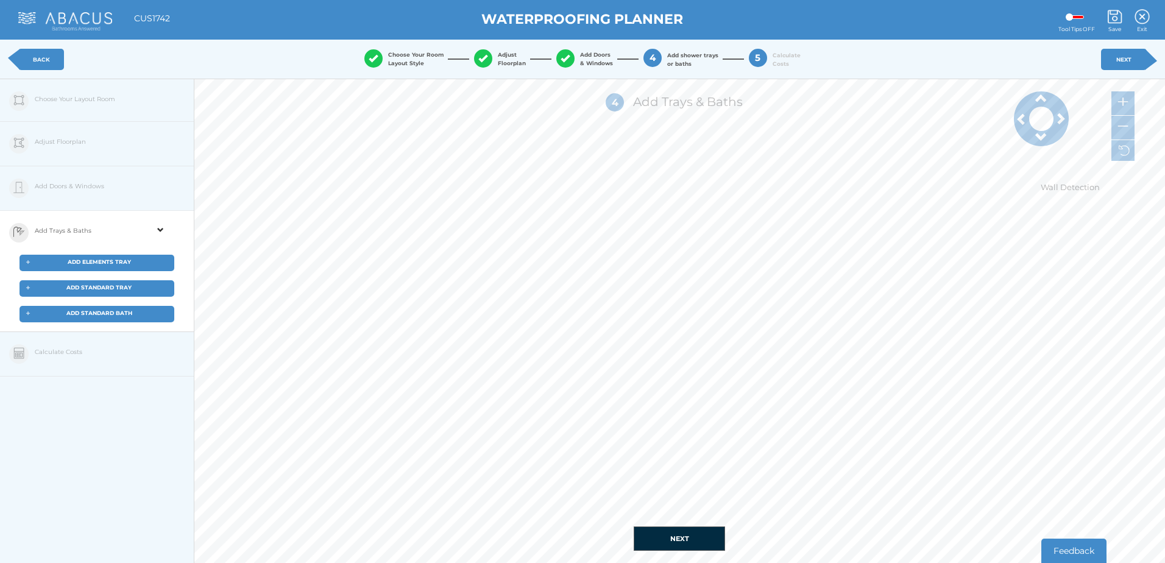
click at [110, 266] on div "+ ADD ELEMENTS TRAY" at bounding box center [97, 263] width 155 height 16
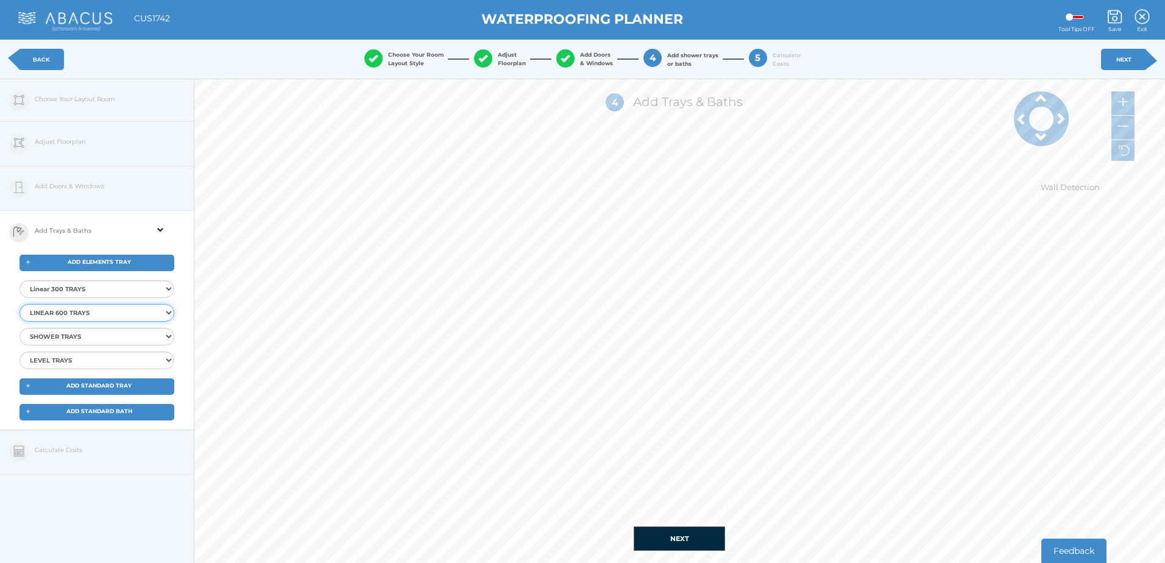
click at [96, 314] on select "LINEAR 600 TRAYS Elements LIN600 Level Tray 9x9 End Elements LIN600 Level Tray1…" at bounding box center [97, 313] width 155 height 18
click at [20, 304] on select "LINEAR 600 TRAYS Elements LIN600 Level Tray 9x9 End Elements LIN600 Level Tray1…" at bounding box center [97, 313] width 155 height 18
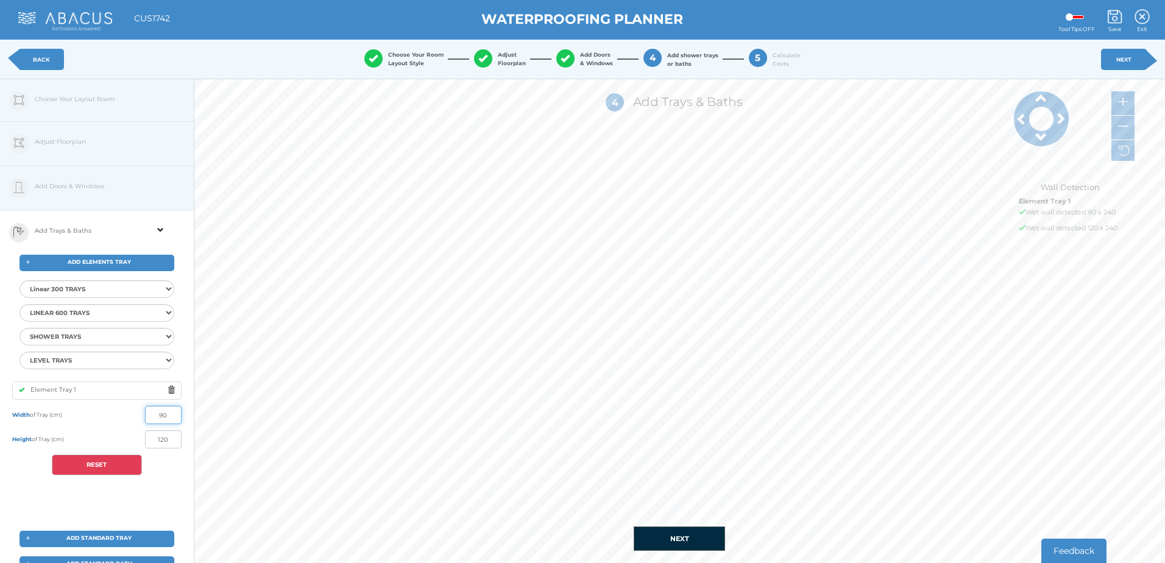
drag, startPoint x: 171, startPoint y: 417, endPoint x: 147, endPoint y: 418, distance: 23.8
click at [147, 418] on input "90" at bounding box center [163, 415] width 37 height 18
drag, startPoint x: 172, startPoint y: 442, endPoint x: 145, endPoint y: 438, distance: 27.1
click at [145, 438] on input "120" at bounding box center [163, 439] width 37 height 18
click at [127, 421] on div "Width of Tray (cm) 120" at bounding box center [96, 415] width 169 height 18
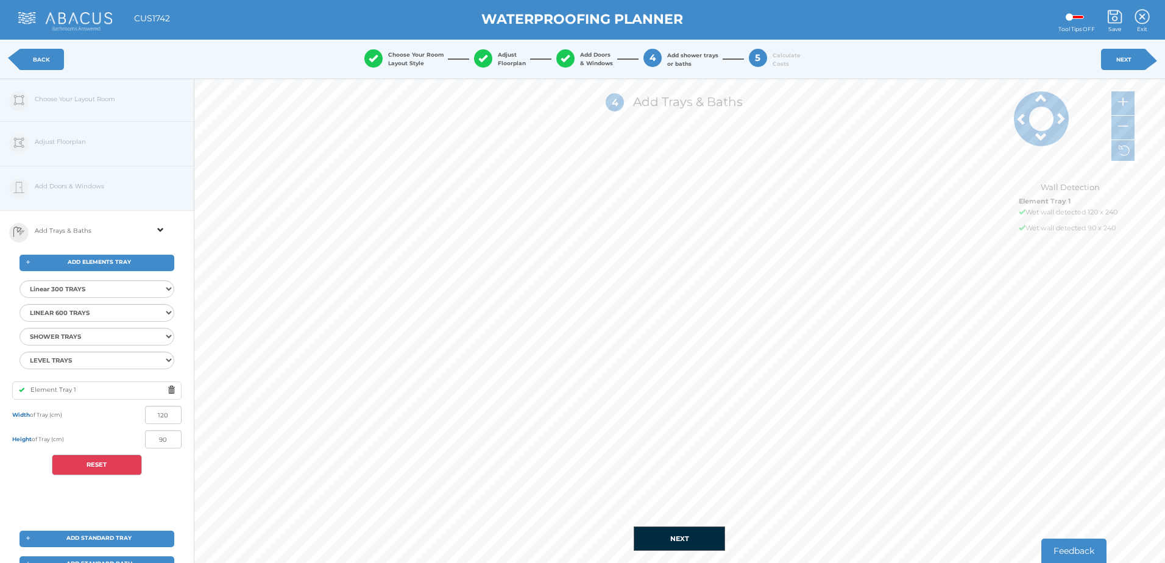
click at [699, 542] on button "NEXT" at bounding box center [679, 539] width 91 height 24
